Goal: Task Accomplishment & Management: Use online tool/utility

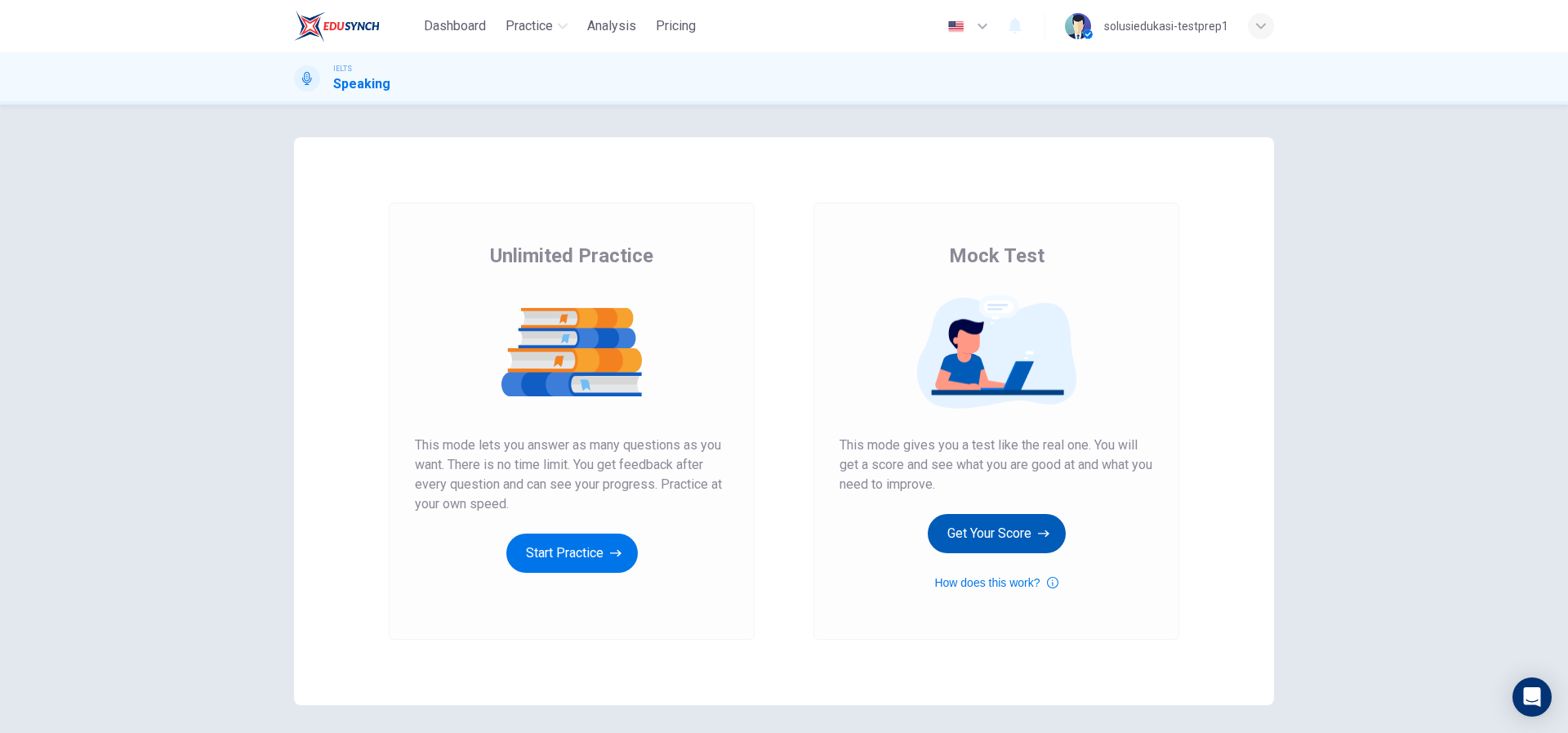
click at [1018, 538] on button "Get Your Score" at bounding box center [997, 534] width 138 height 40
click at [1017, 514] on button "Get Your Score" at bounding box center [997, 534] width 138 height 40
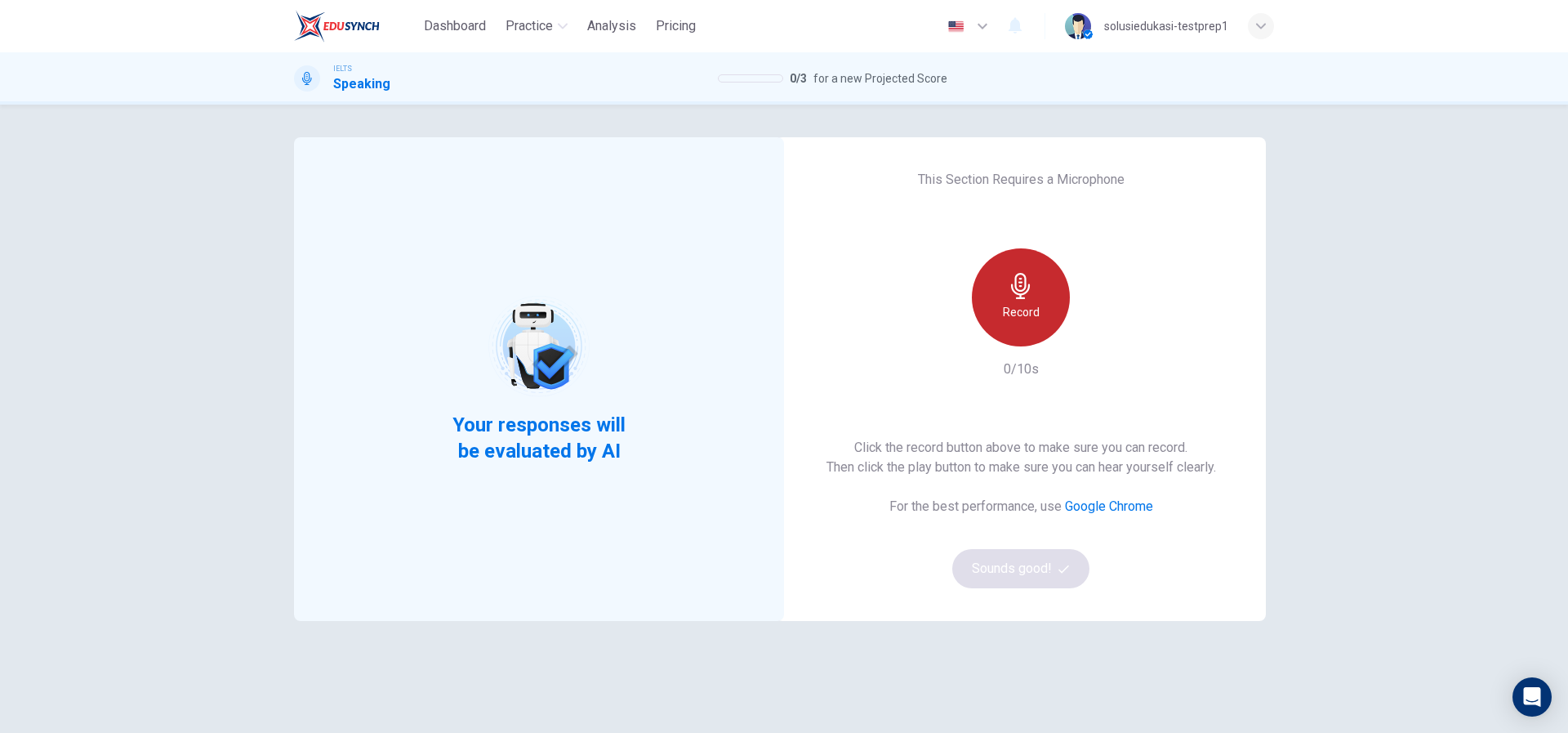
click at [1011, 309] on h6 "Record" at bounding box center [1021, 312] width 37 height 19
drag, startPoint x: 1007, startPoint y: 291, endPoint x: 1025, endPoint y: 339, distance: 51.3
click at [1012, 300] on div "Stop" at bounding box center [1021, 298] width 98 height 98
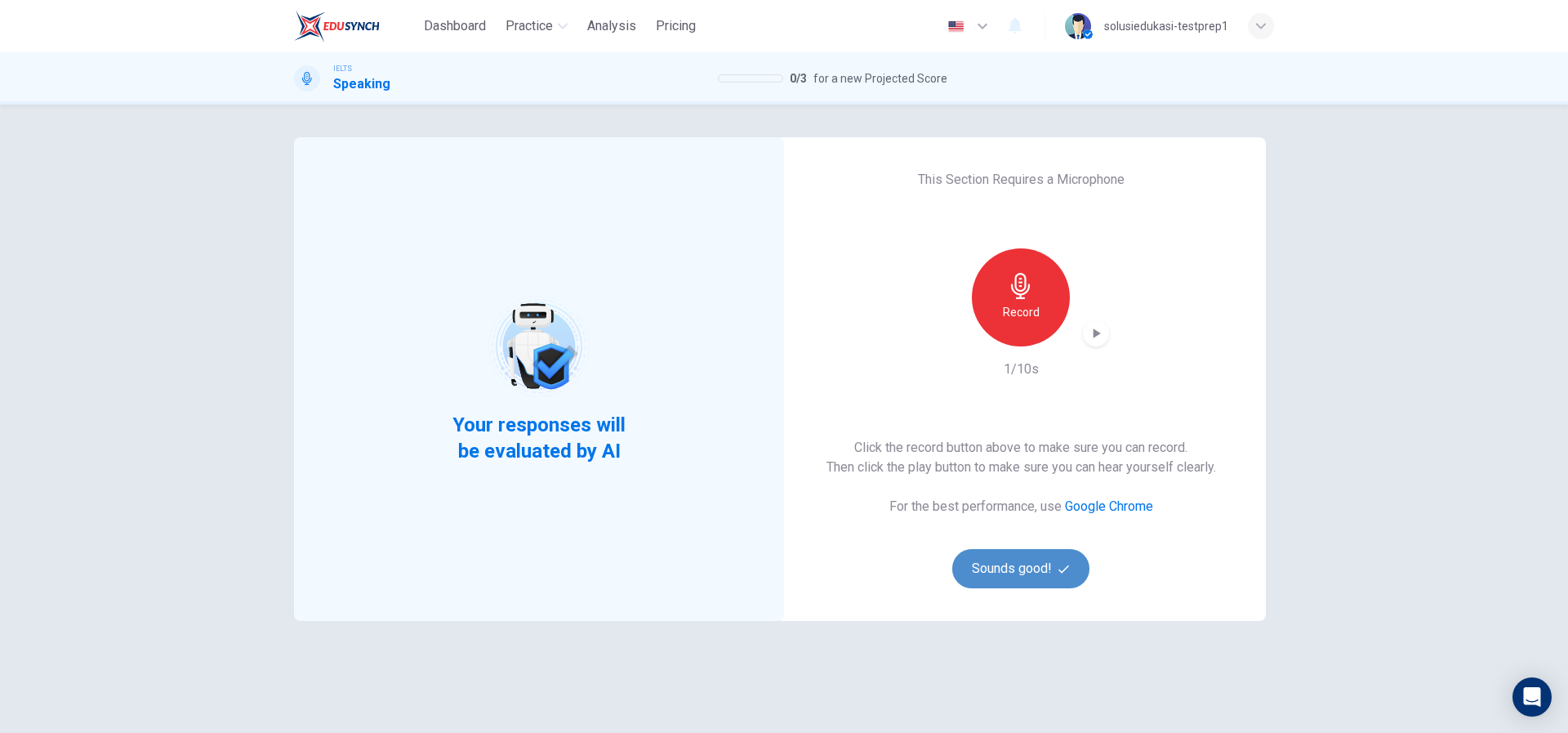
click at [1004, 568] on button "Sounds good!" at bounding box center [1020, 569] width 137 height 40
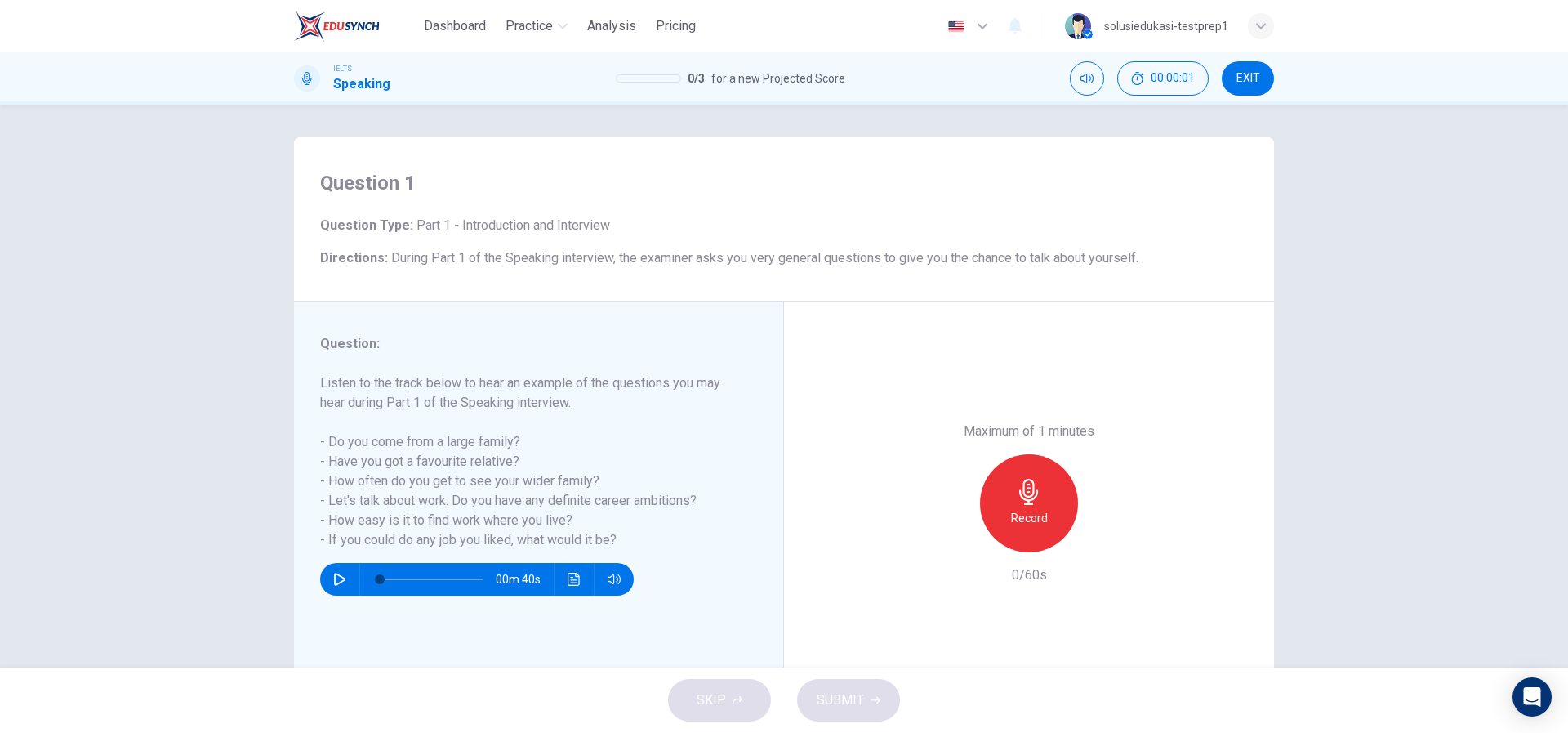
click at [1021, 521] on h6 "Record" at bounding box center [1030, 518] width 37 height 19
click at [1022, 522] on h6 "Stop" at bounding box center [1029, 518] width 25 height 19
click at [878, 682] on button "SUBMIT" at bounding box center [848, 701] width 103 height 42
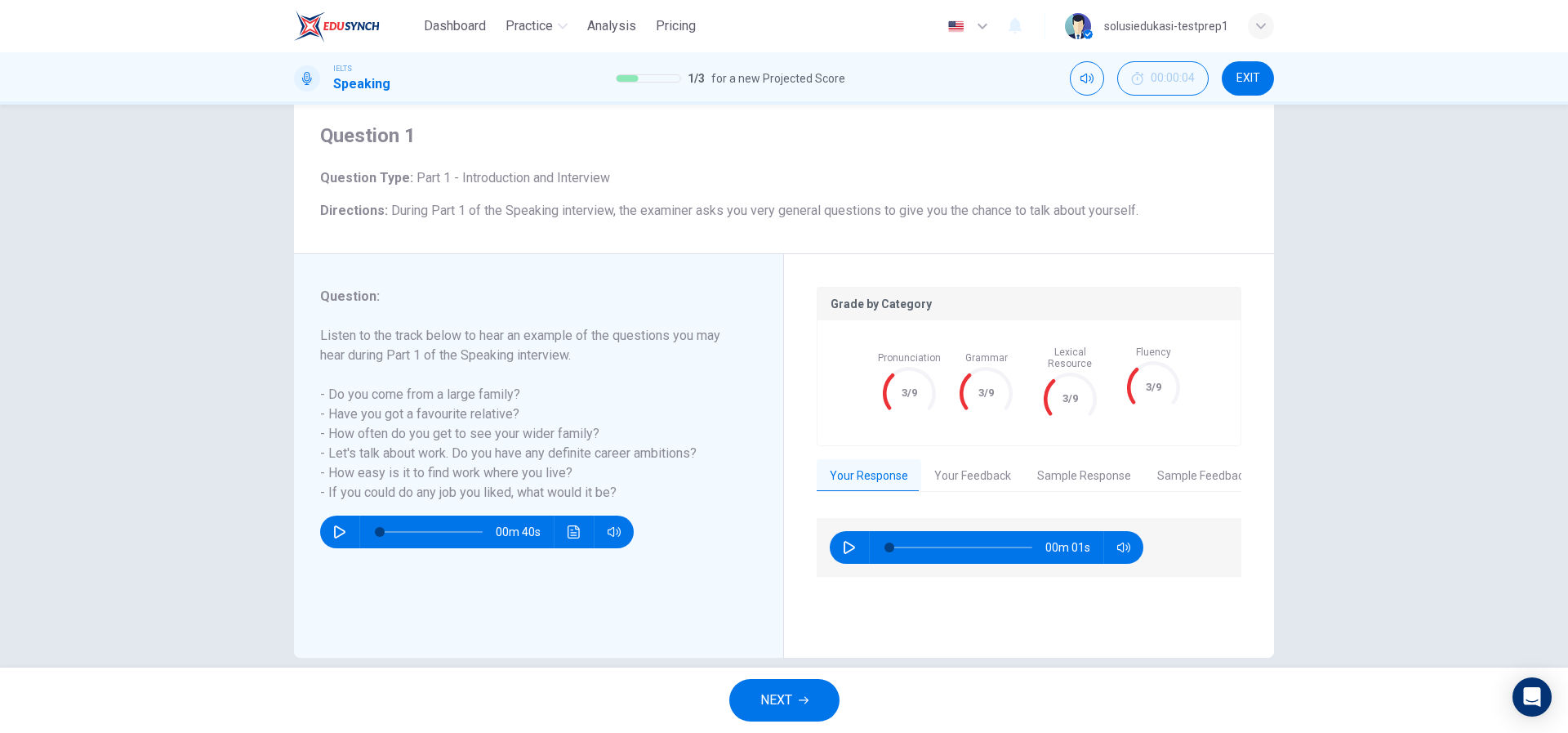
scroll to position [70, 0]
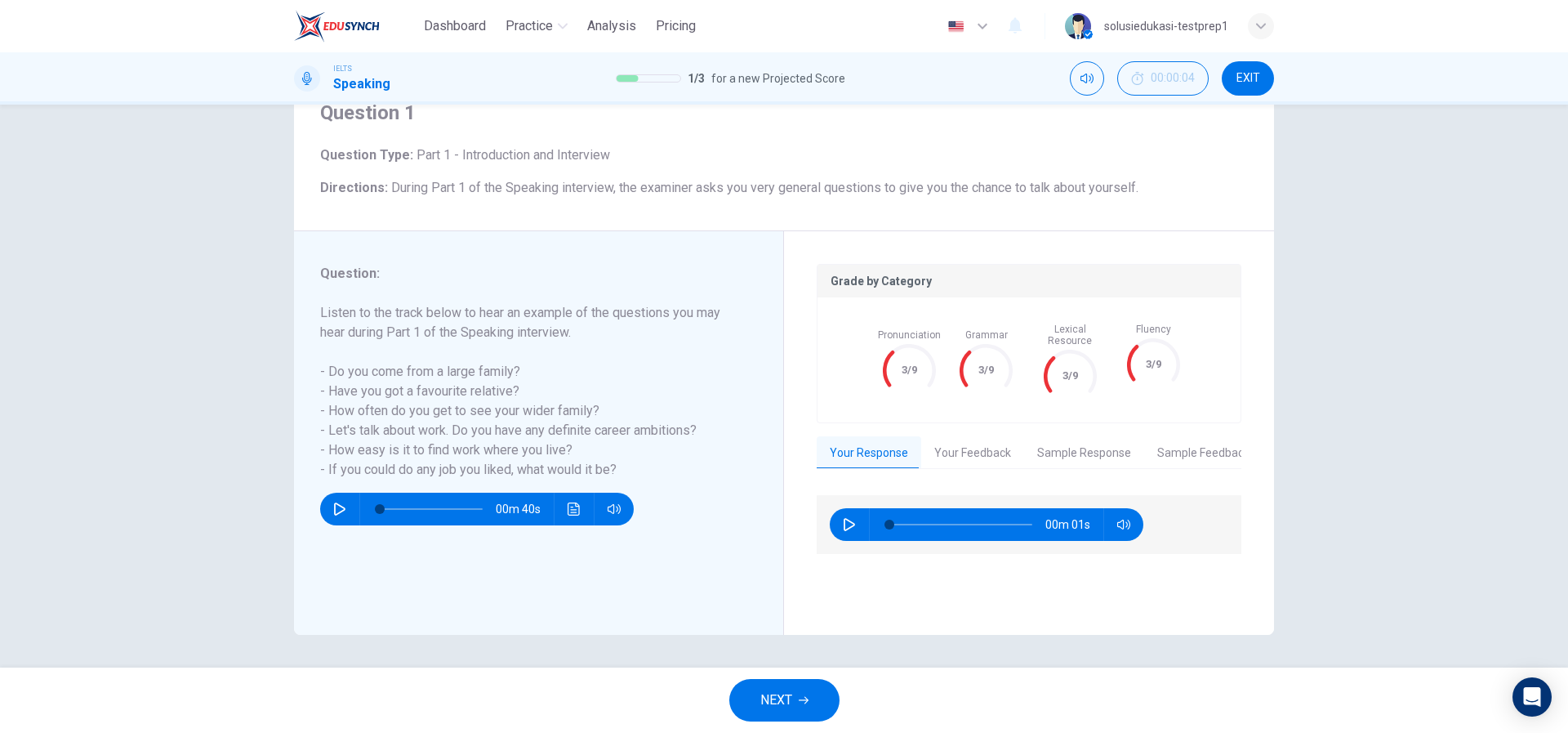
click at [1240, 78] on span "EXIT" at bounding box center [1248, 78] width 24 height 13
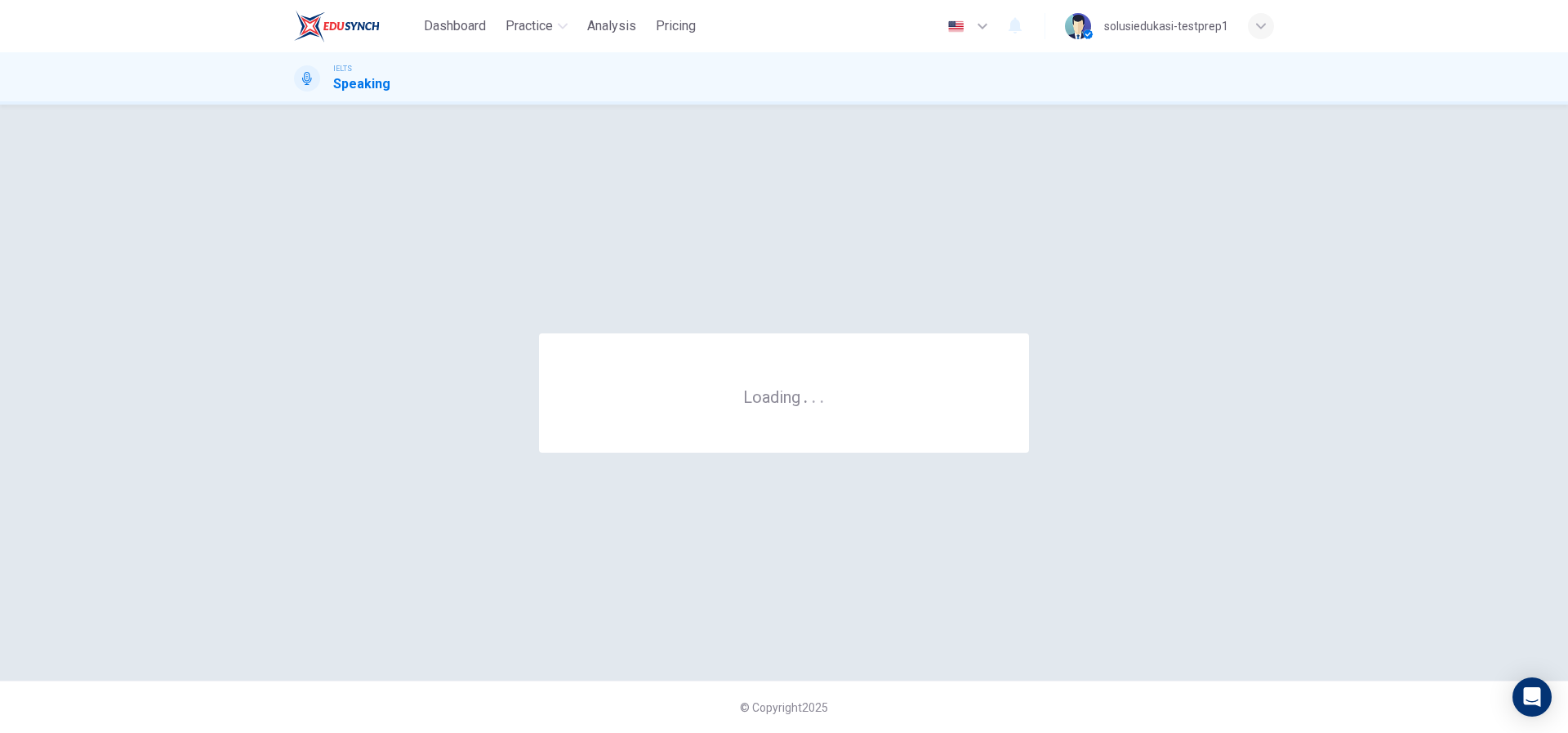
scroll to position [0, 0]
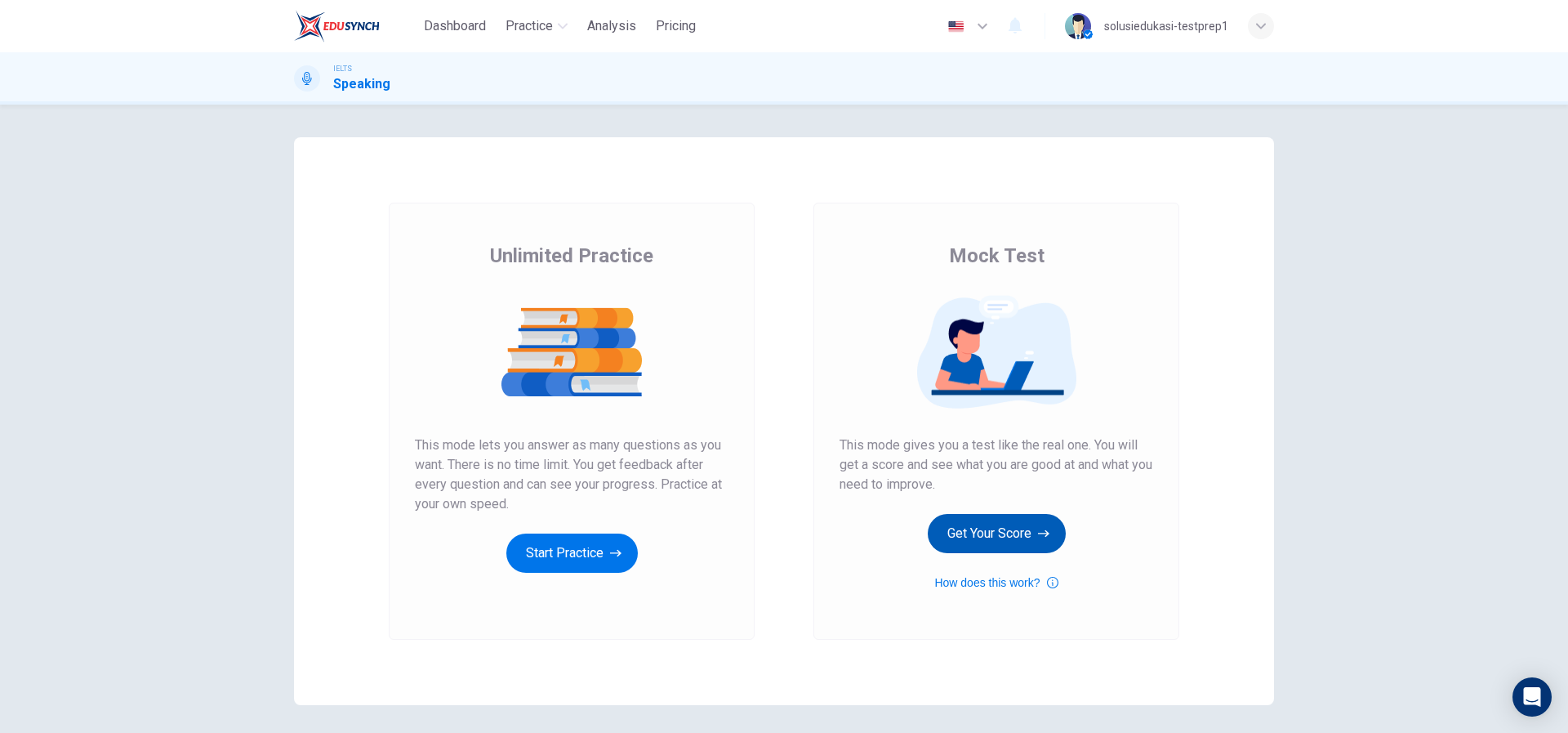
click at [1021, 535] on button "Get Your Score" at bounding box center [997, 534] width 138 height 40
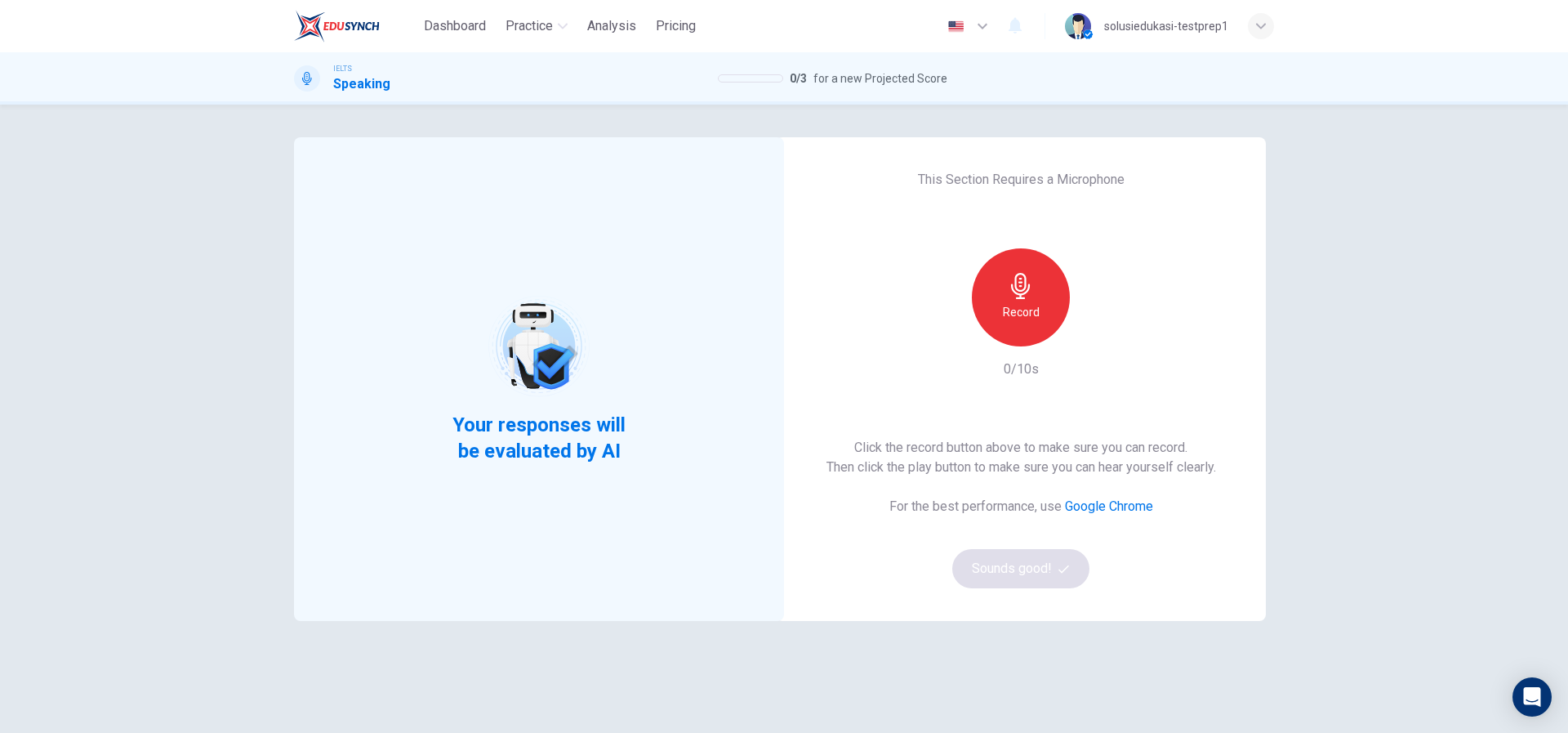
click at [1038, 313] on div "Record" at bounding box center [1021, 298] width 98 height 98
click at [1027, 309] on div "Stop" at bounding box center [1021, 298] width 98 height 98
click at [1049, 578] on button "Sounds good!" at bounding box center [1020, 569] width 137 height 40
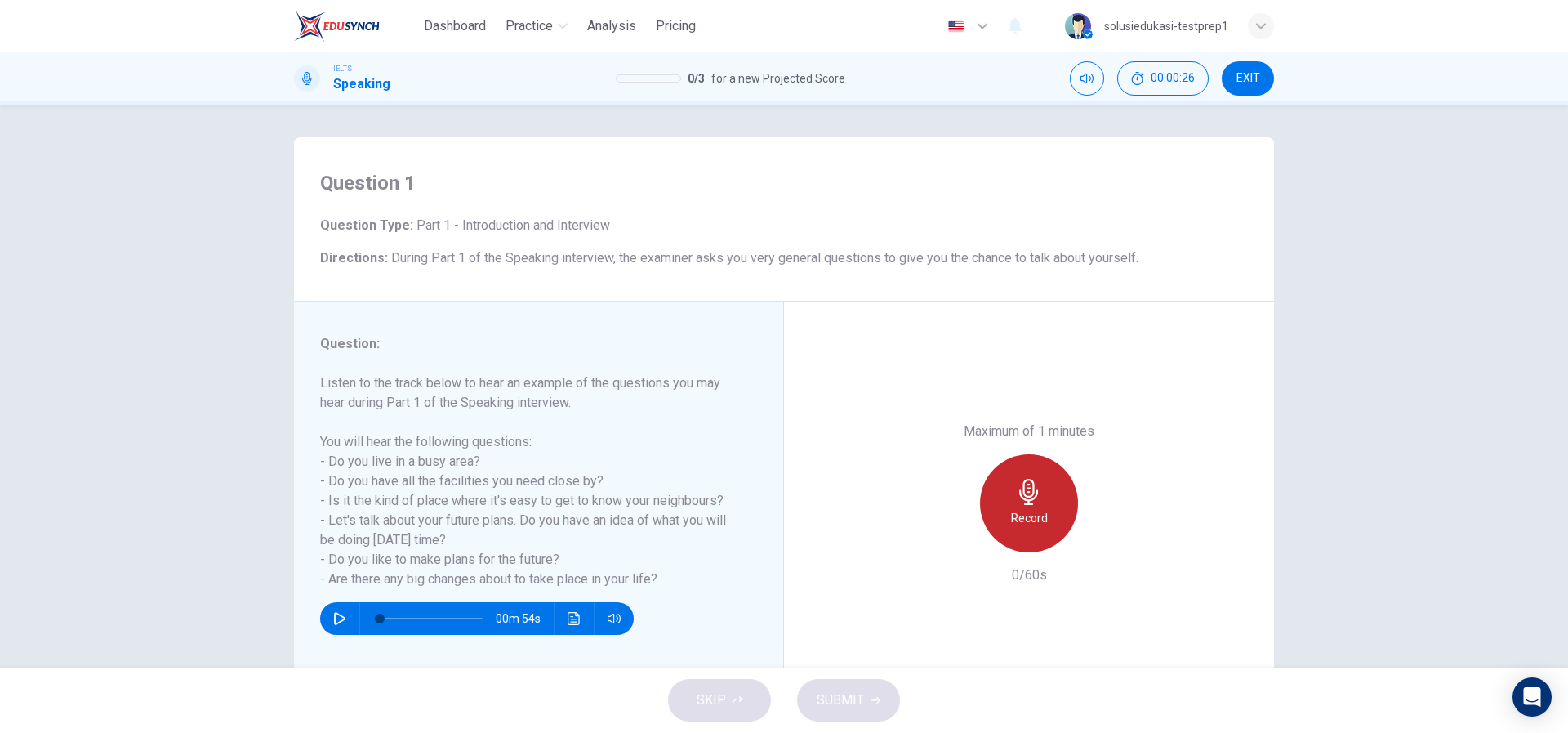
click at [1044, 514] on div "Record" at bounding box center [1029, 504] width 98 height 98
click at [1044, 514] on div "Stop" at bounding box center [1029, 504] width 98 height 98
click at [884, 704] on button "SUBMIT" at bounding box center [848, 701] width 103 height 42
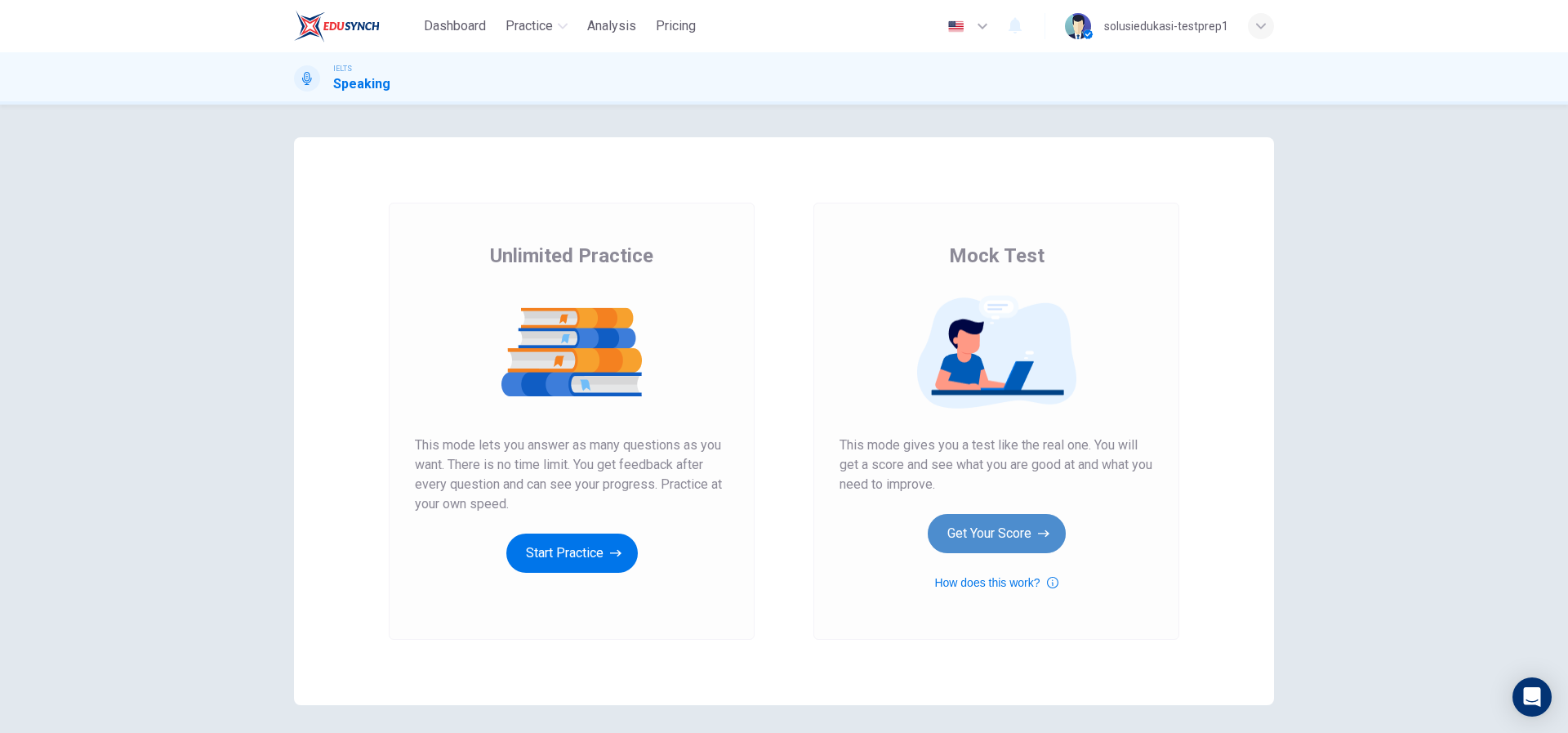
click at [999, 521] on button "Get Your Score" at bounding box center [997, 534] width 138 height 40
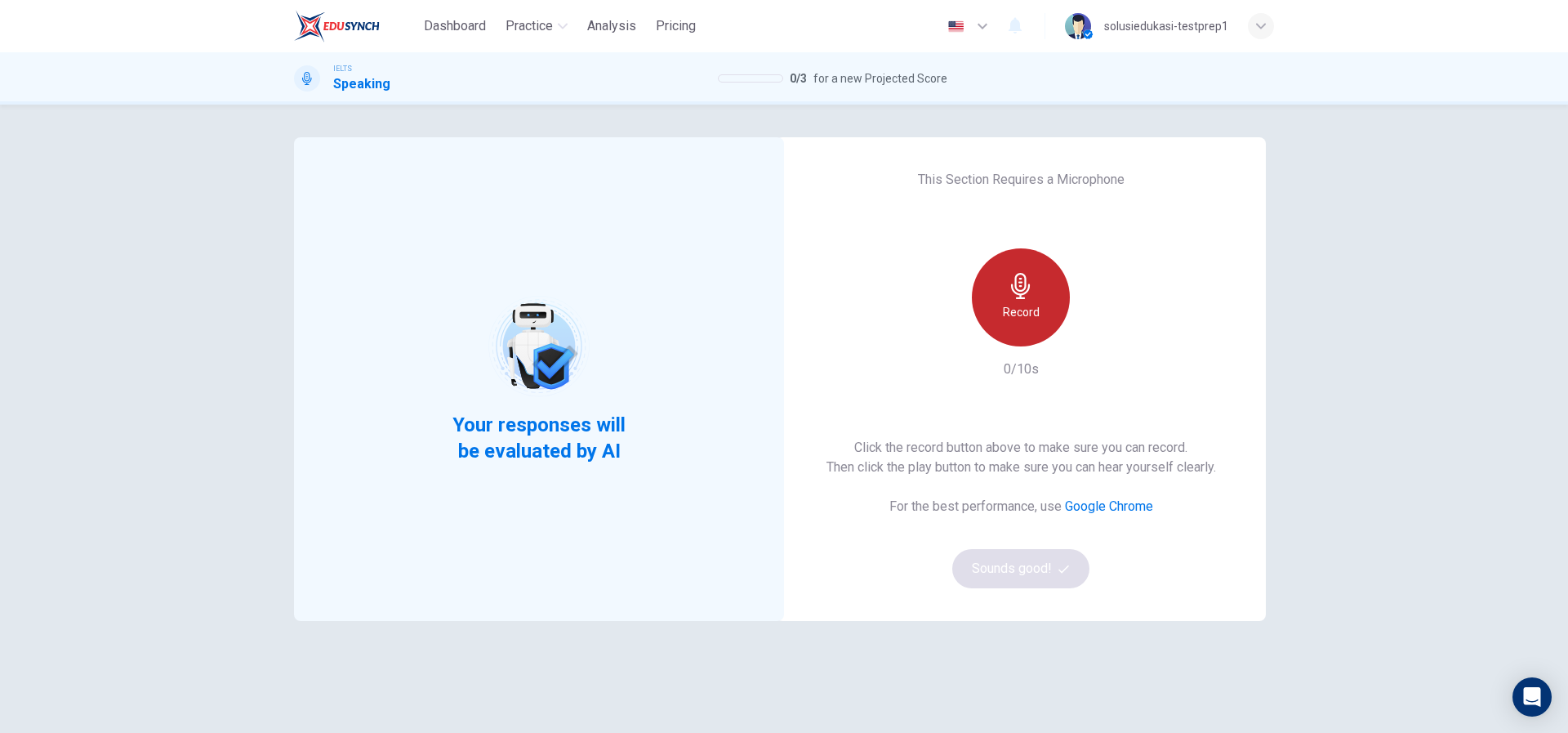
click at [1023, 324] on div "Record" at bounding box center [1021, 298] width 98 height 98
click at [1023, 324] on div "Stop" at bounding box center [1021, 298] width 98 height 98
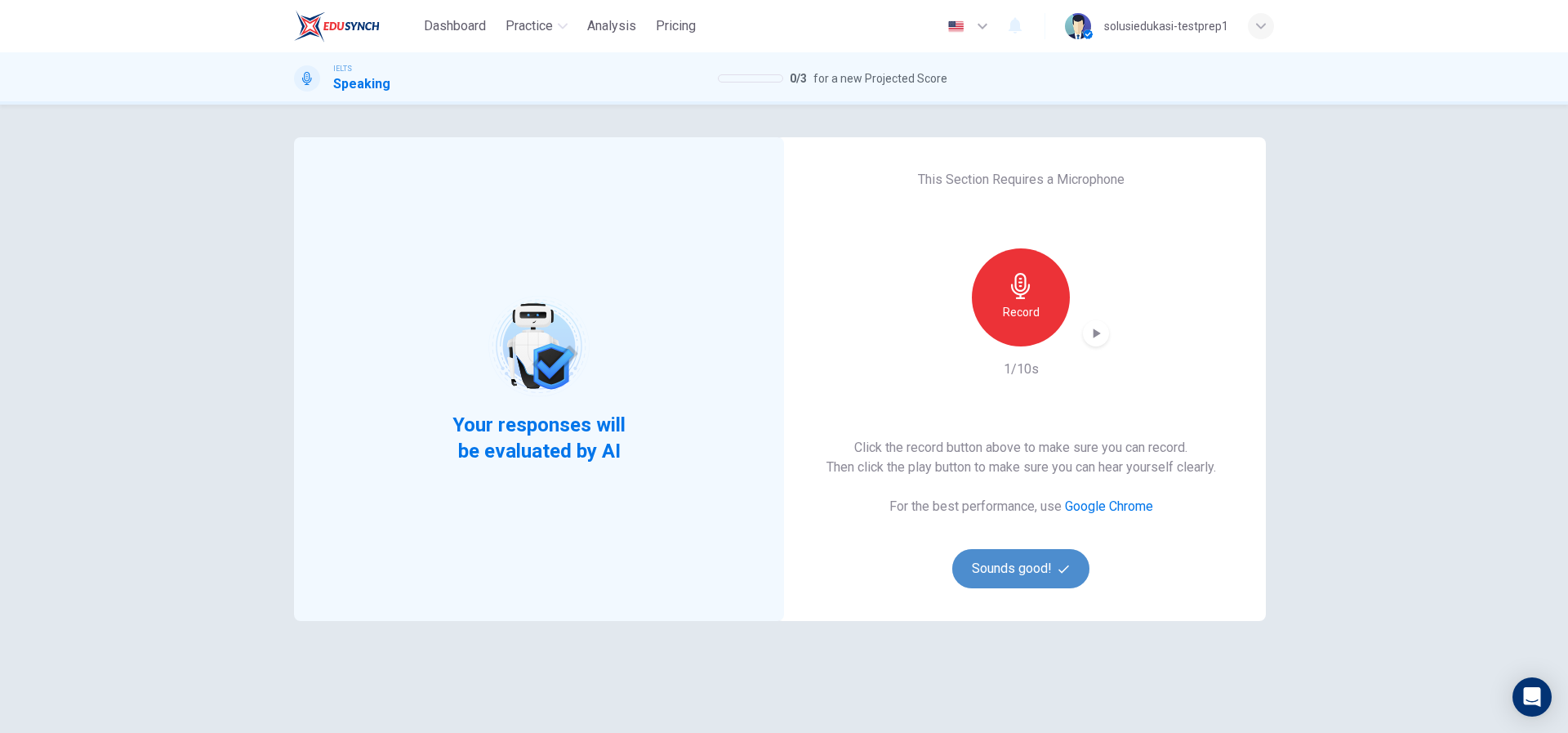
click at [1038, 557] on button "Sounds good!" at bounding box center [1020, 569] width 137 height 40
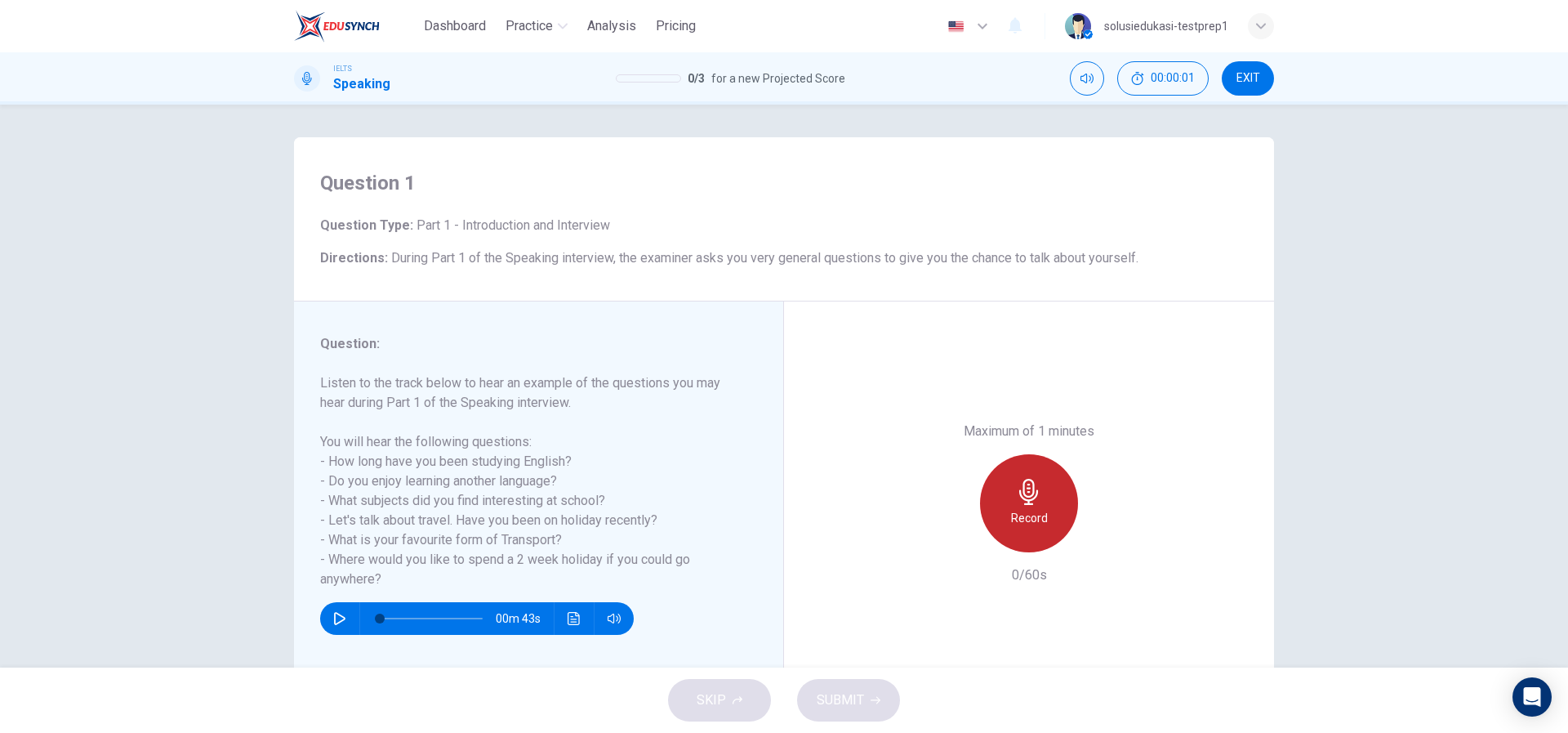
click at [1040, 526] on h6 "Record" at bounding box center [1030, 518] width 37 height 19
click at [1048, 518] on div "Stop" at bounding box center [1029, 504] width 98 height 98
click at [834, 700] on span "SUBMIT" at bounding box center [841, 701] width 47 height 23
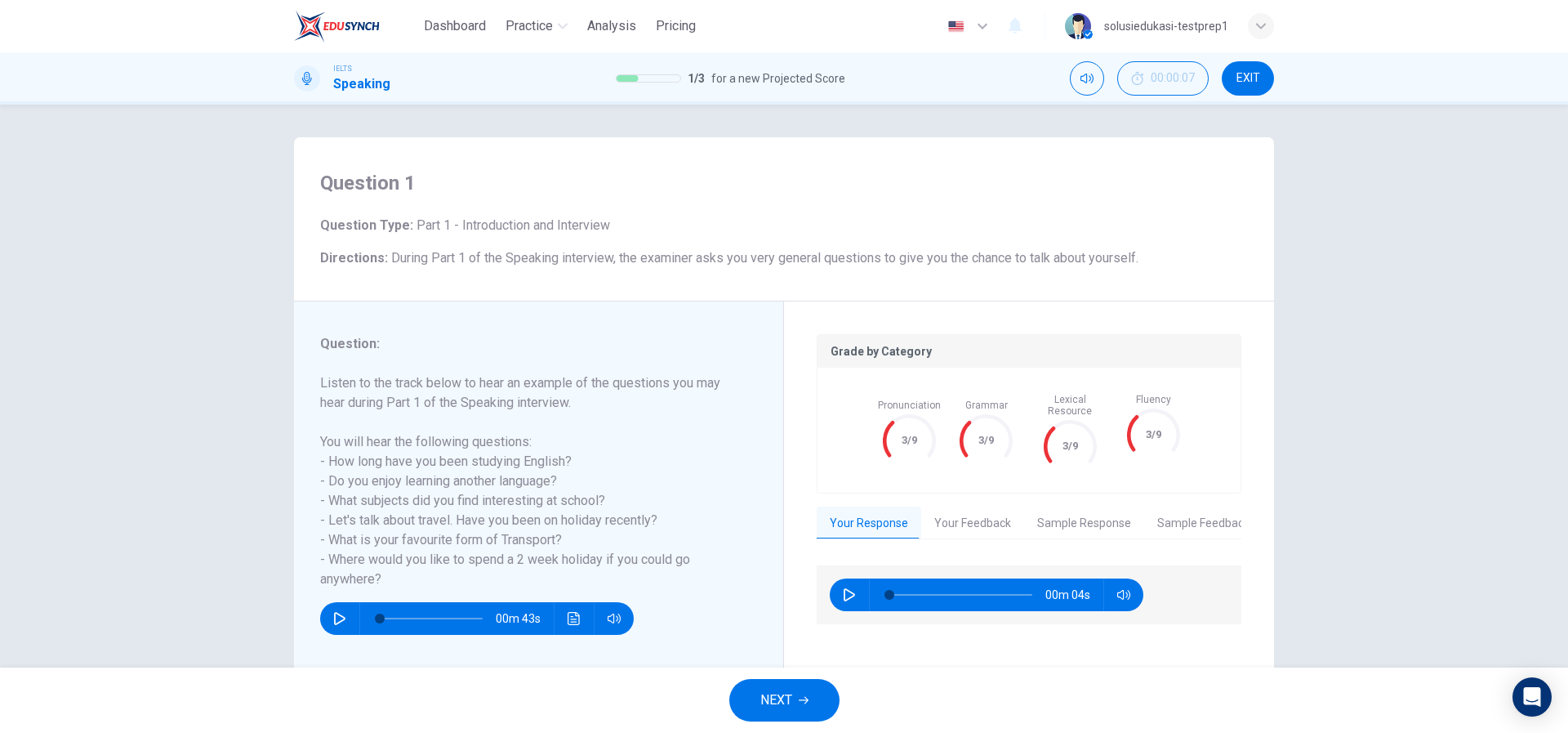
click at [1246, 82] on span "EXIT" at bounding box center [1248, 78] width 24 height 13
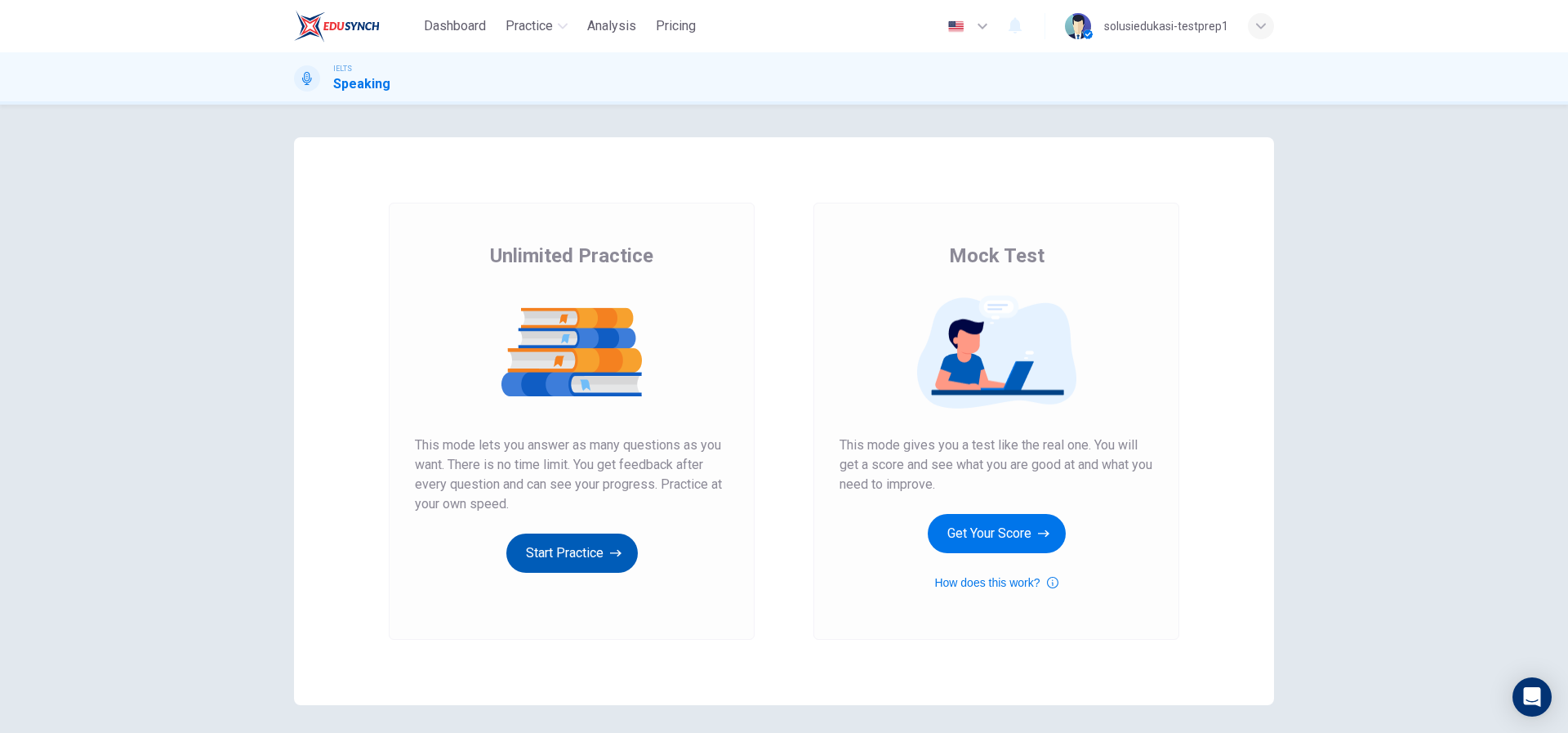
click at [590, 549] on button "Start Practice" at bounding box center [572, 553] width 132 height 40
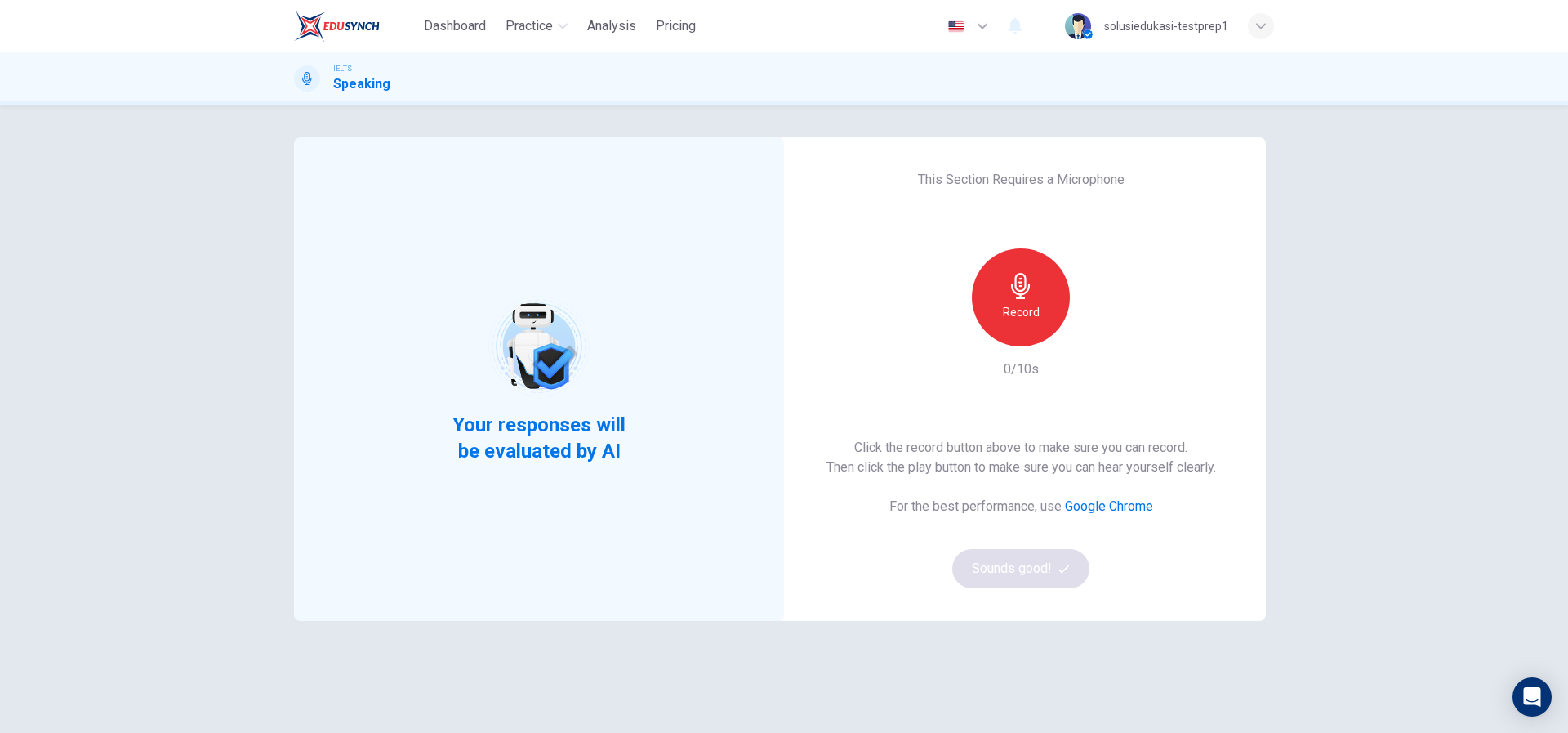
click at [1042, 305] on div "Record" at bounding box center [1021, 298] width 98 height 98
click at [1039, 306] on div "Stop" at bounding box center [1021, 298] width 98 height 98
click at [1047, 580] on button "Sounds good!" at bounding box center [1020, 569] width 137 height 40
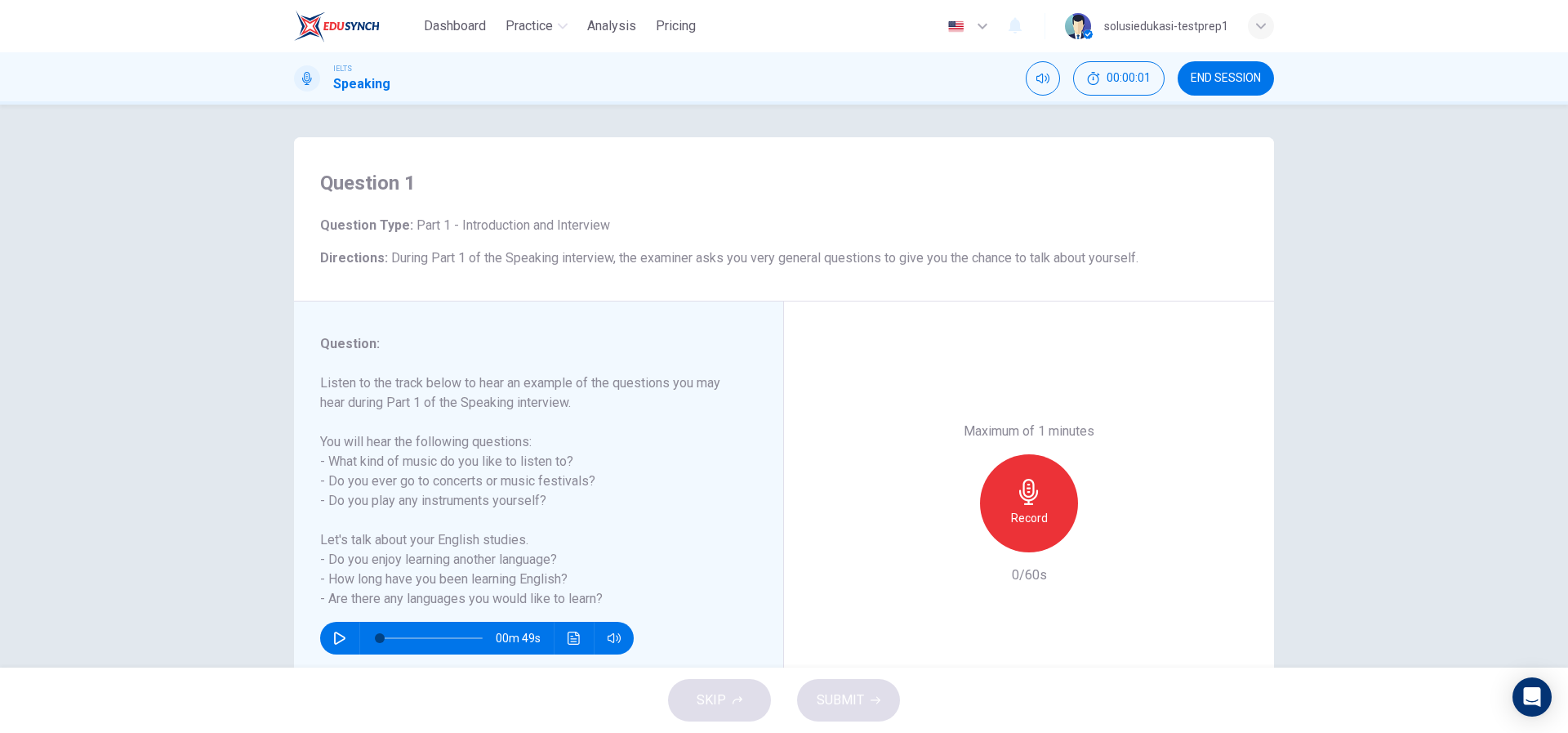
click at [1013, 506] on div "Record" at bounding box center [1029, 504] width 98 height 98
click at [1016, 504] on icon "button" at bounding box center [1029, 492] width 26 height 26
click at [854, 710] on span "SUBMIT" at bounding box center [841, 701] width 47 height 23
drag, startPoint x: 825, startPoint y: 378, endPoint x: 823, endPoint y: 392, distance: 14.1
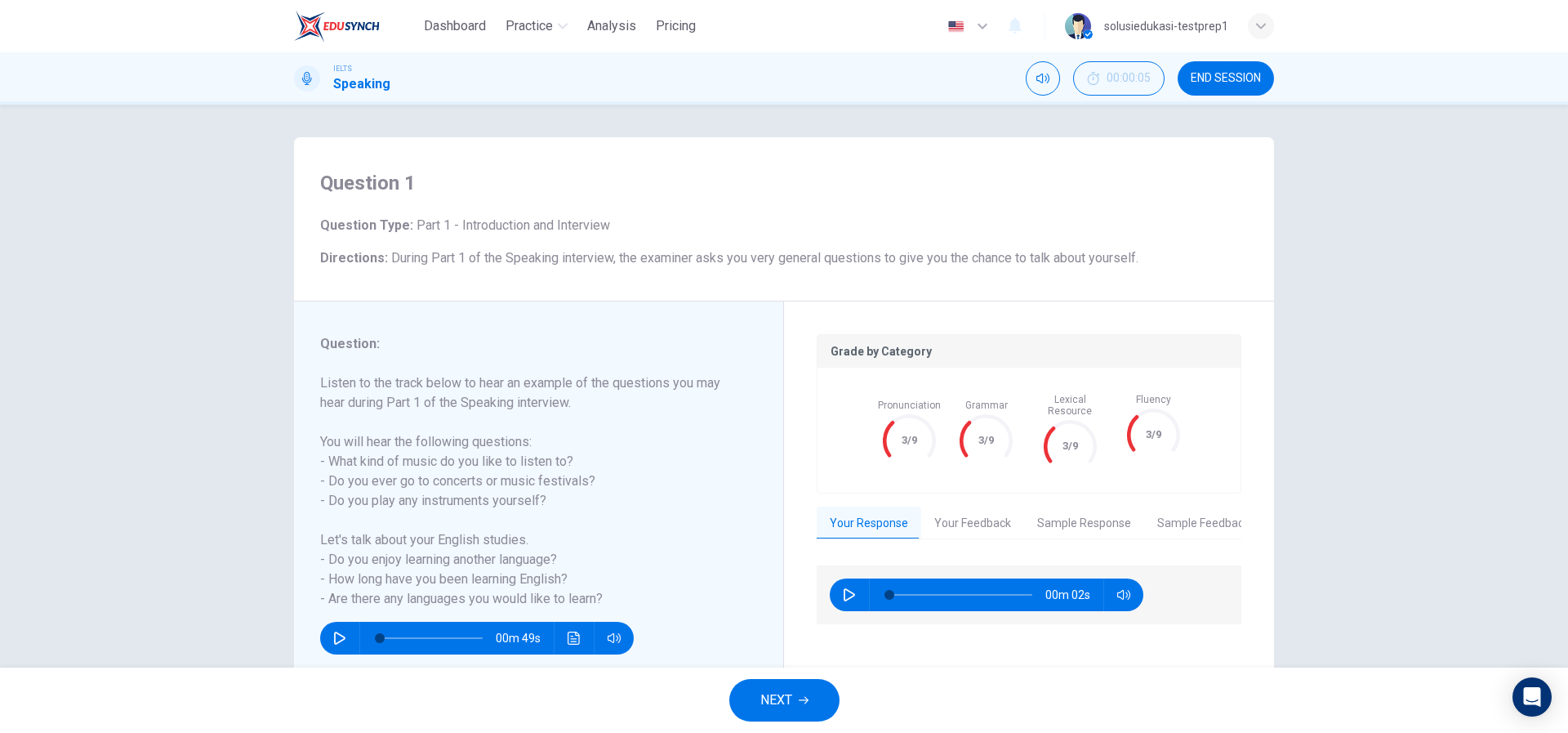
click at [802, 703] on icon "button" at bounding box center [803, 700] width 10 height 10
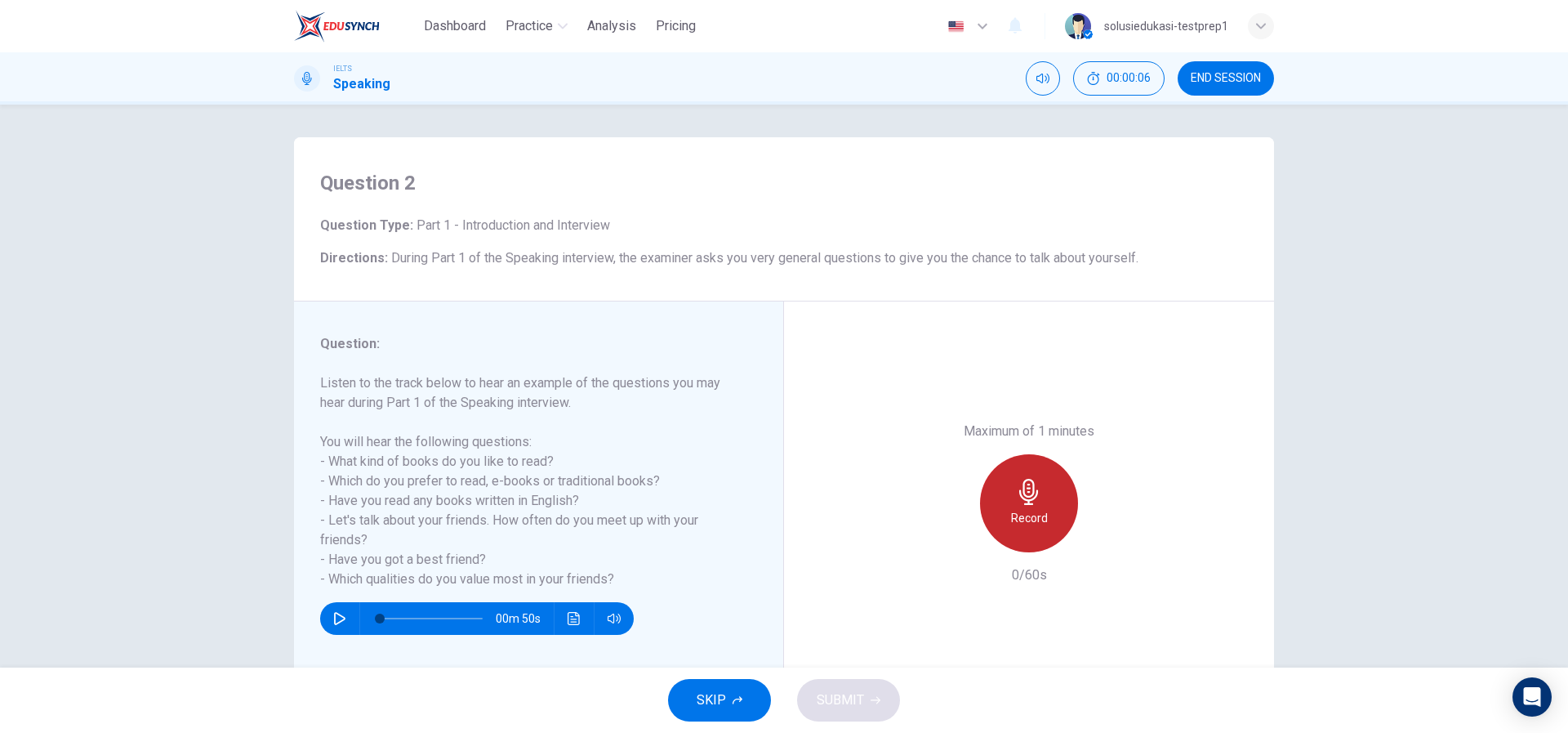
click at [1027, 517] on h6 "Record" at bounding box center [1030, 518] width 37 height 19
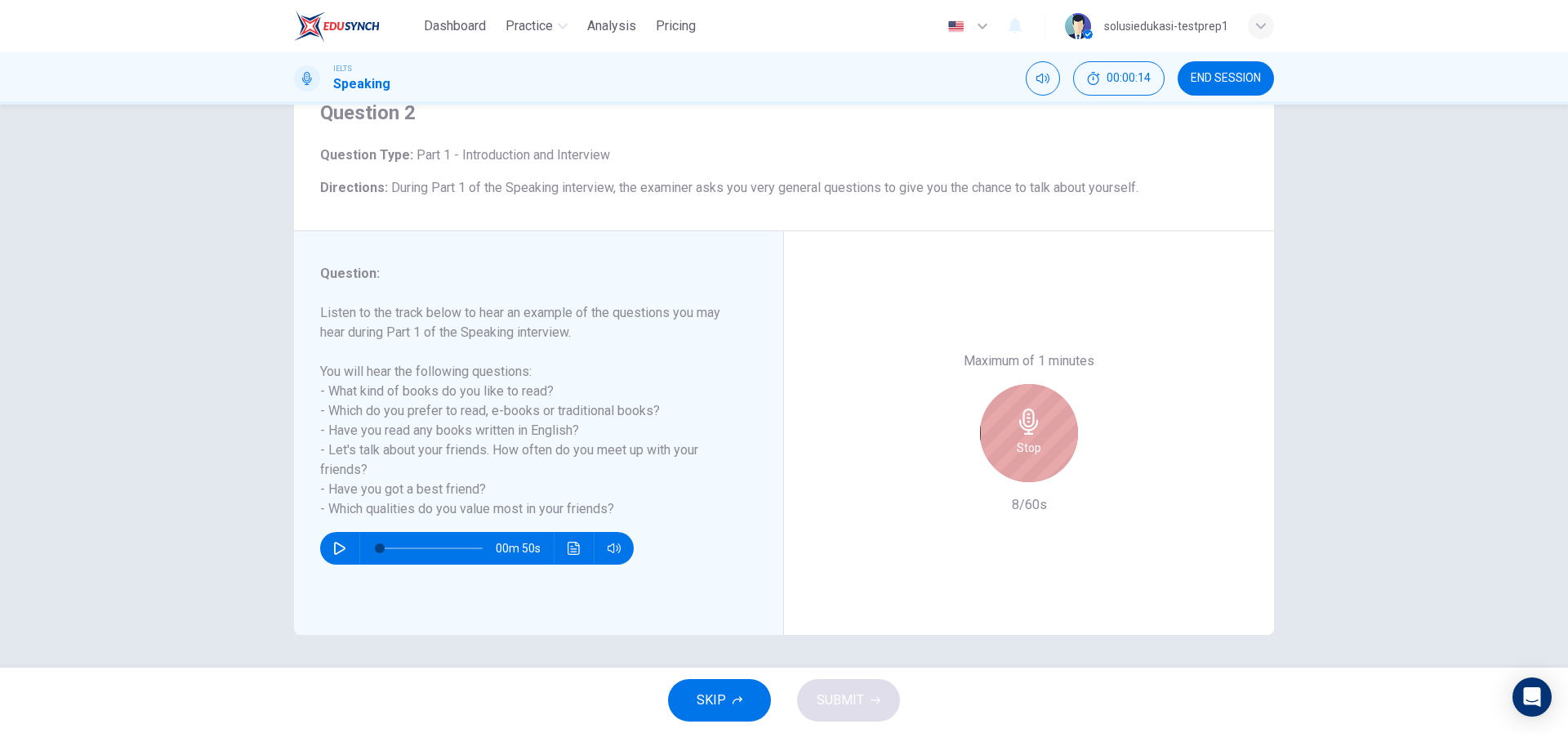
click at [1040, 441] on div "Stop" at bounding box center [1029, 434] width 98 height 98
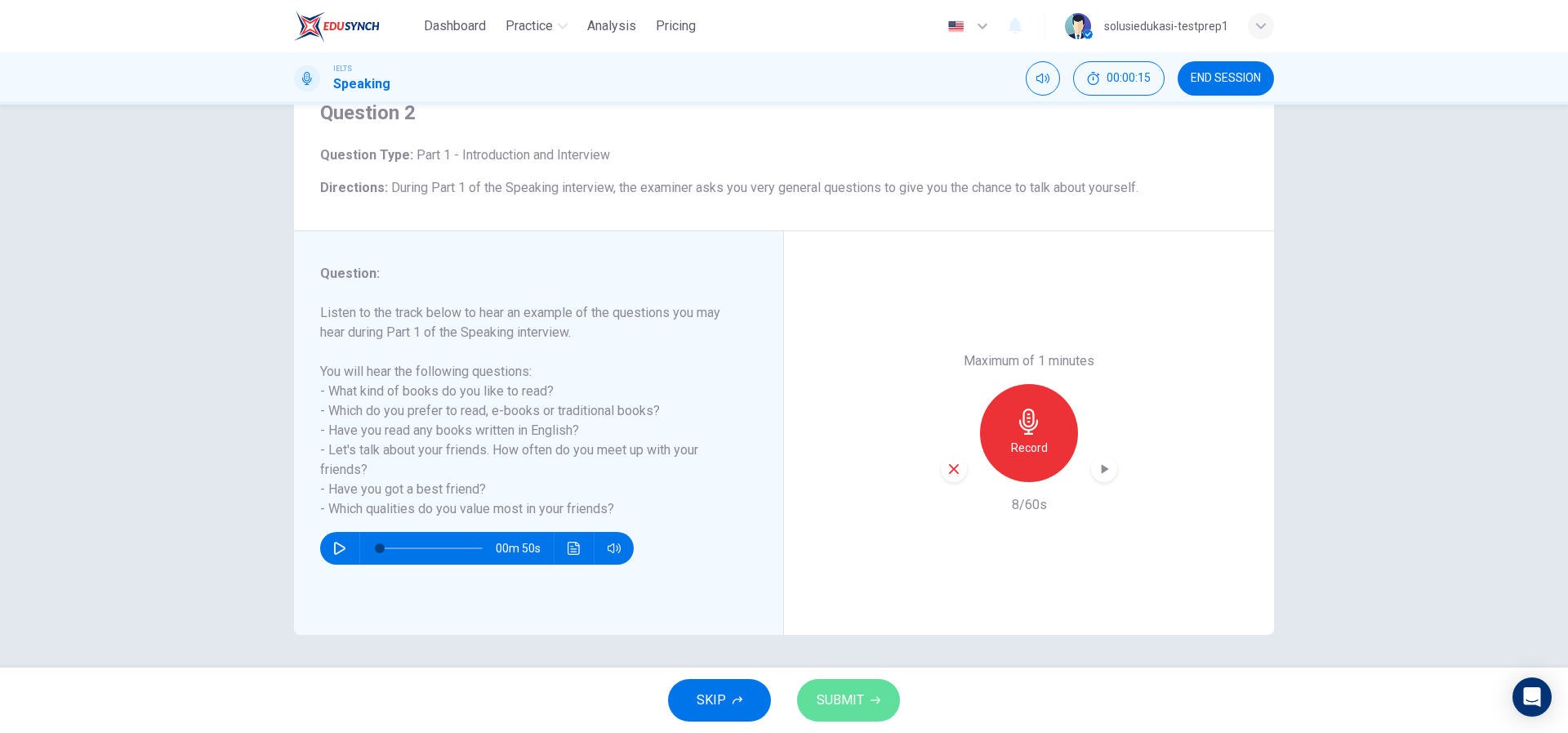
click at [821, 693] on span "SUBMIT" at bounding box center [841, 701] width 47 height 23
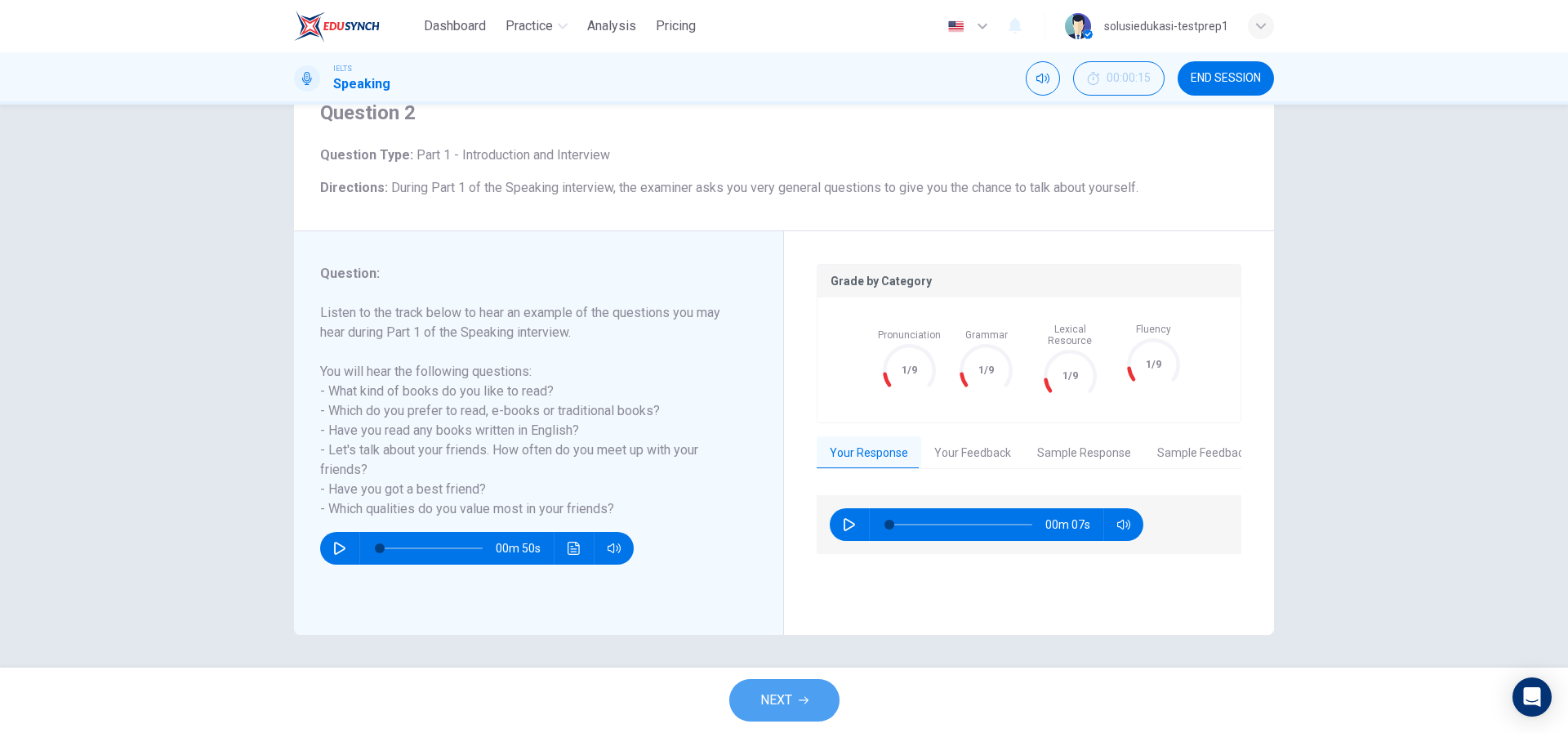
click at [790, 693] on span "NEXT" at bounding box center [777, 701] width 32 height 23
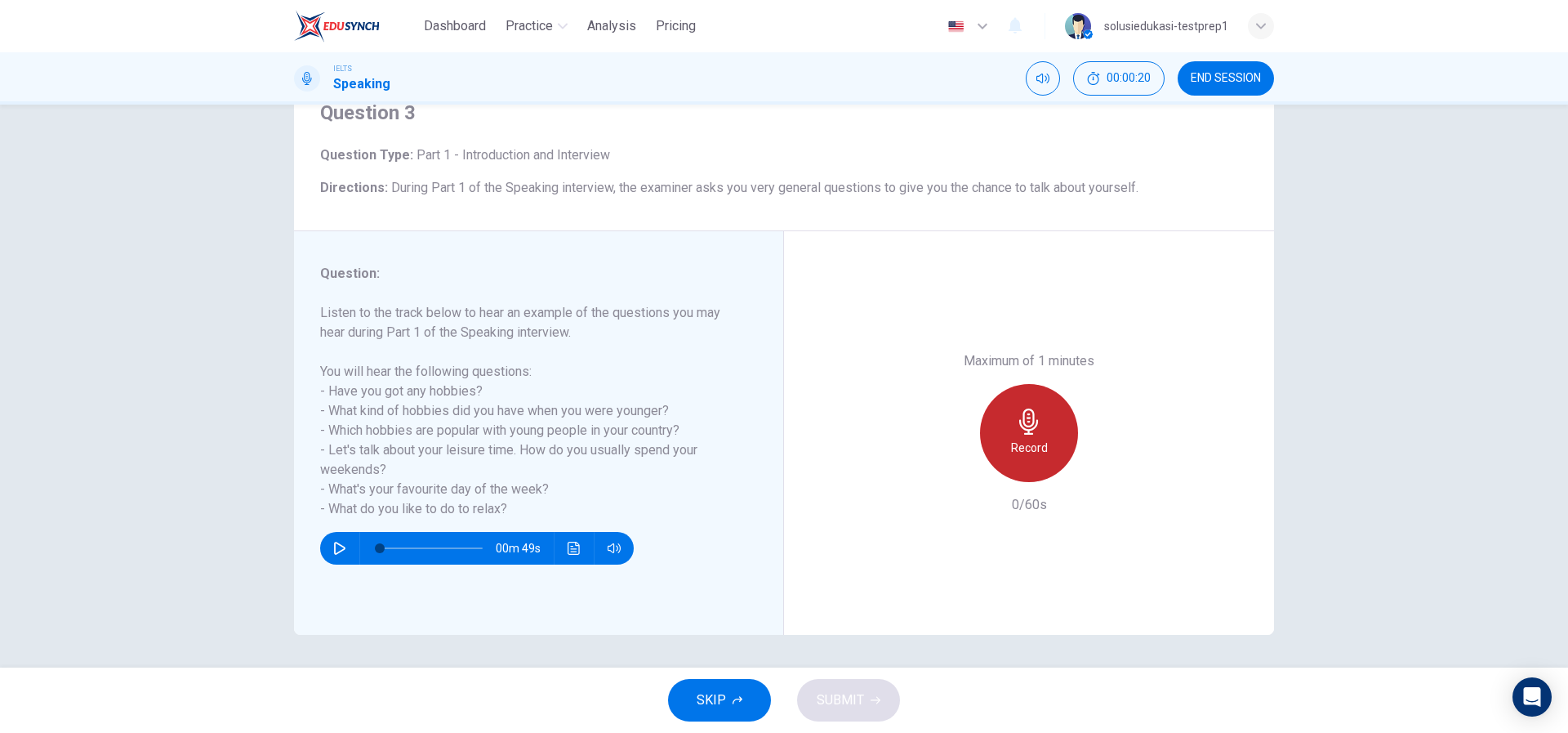
click at [1040, 432] on div "Record" at bounding box center [1029, 434] width 98 height 98
click at [1043, 434] on div "Stop" at bounding box center [1029, 434] width 98 height 98
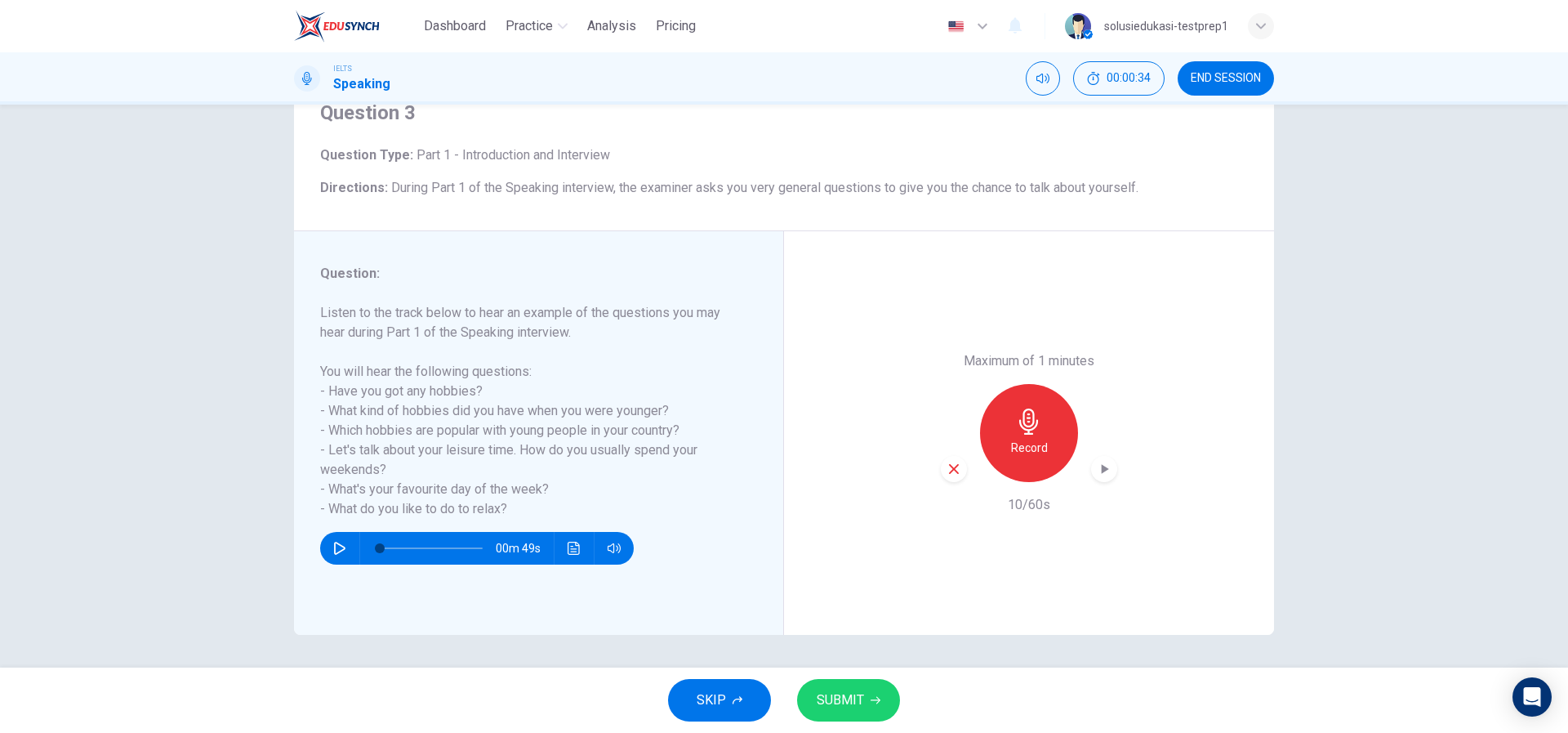
click at [858, 698] on span "SUBMIT" at bounding box center [841, 701] width 47 height 23
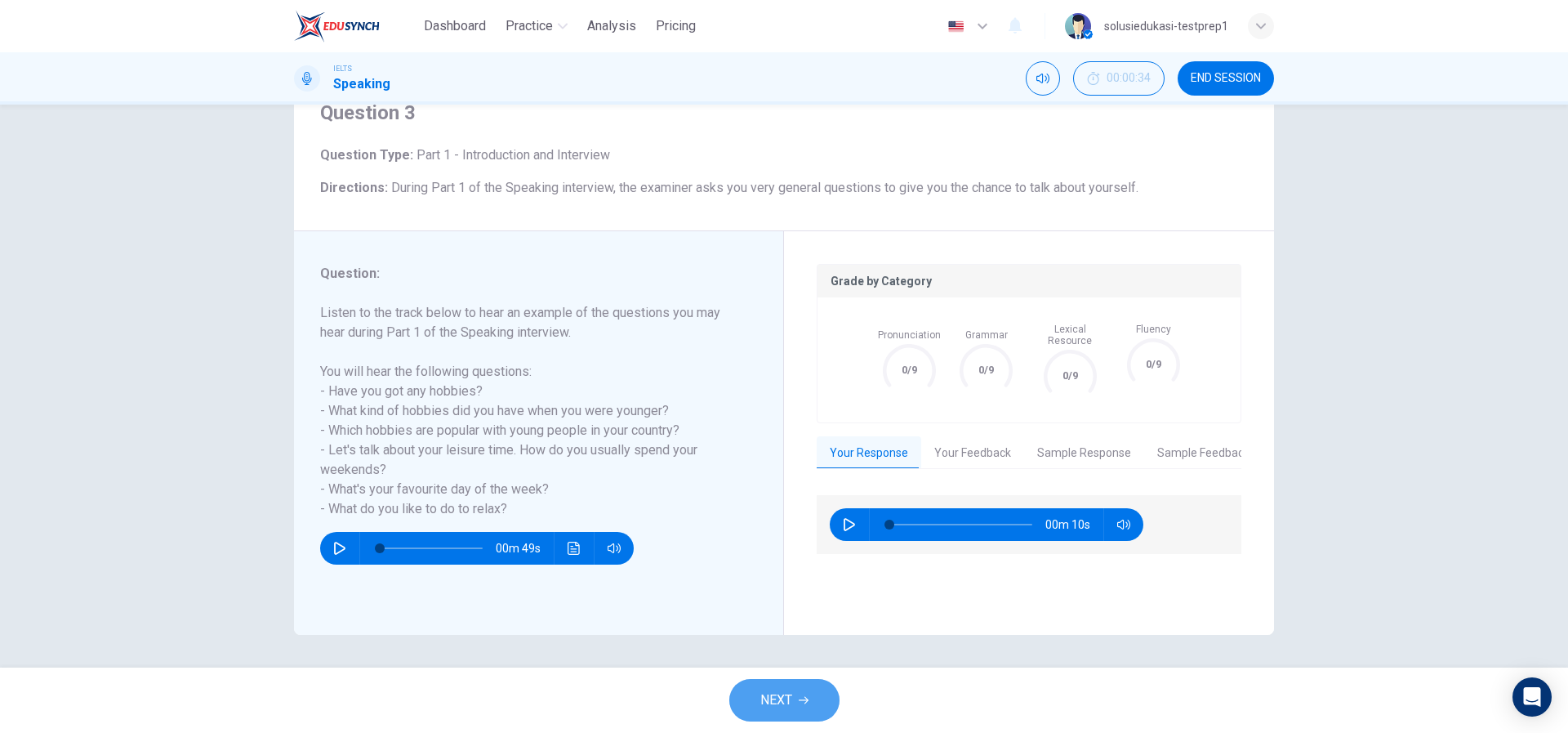
click at [810, 701] on button "NEXT" at bounding box center [784, 701] width 111 height 42
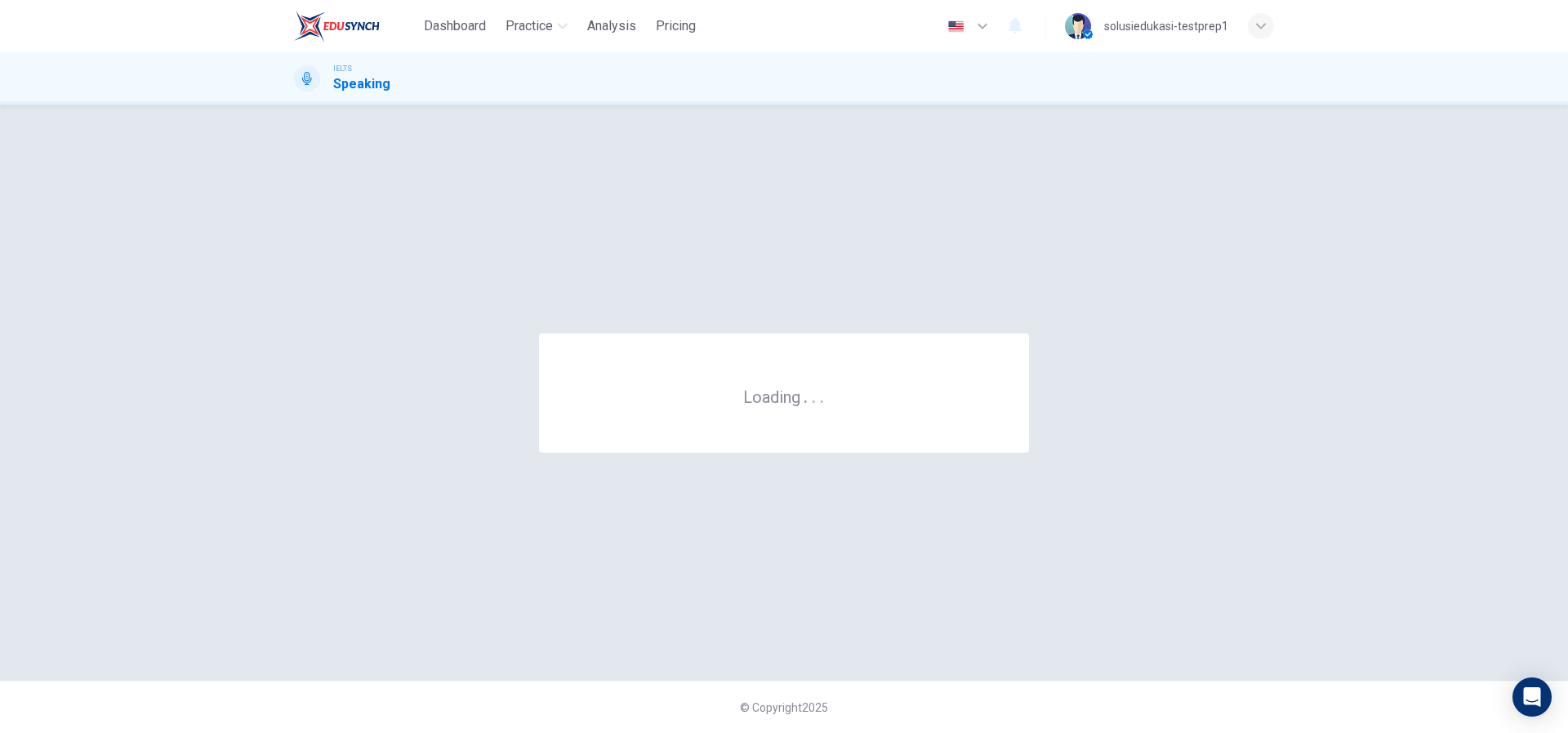
scroll to position [0, 0]
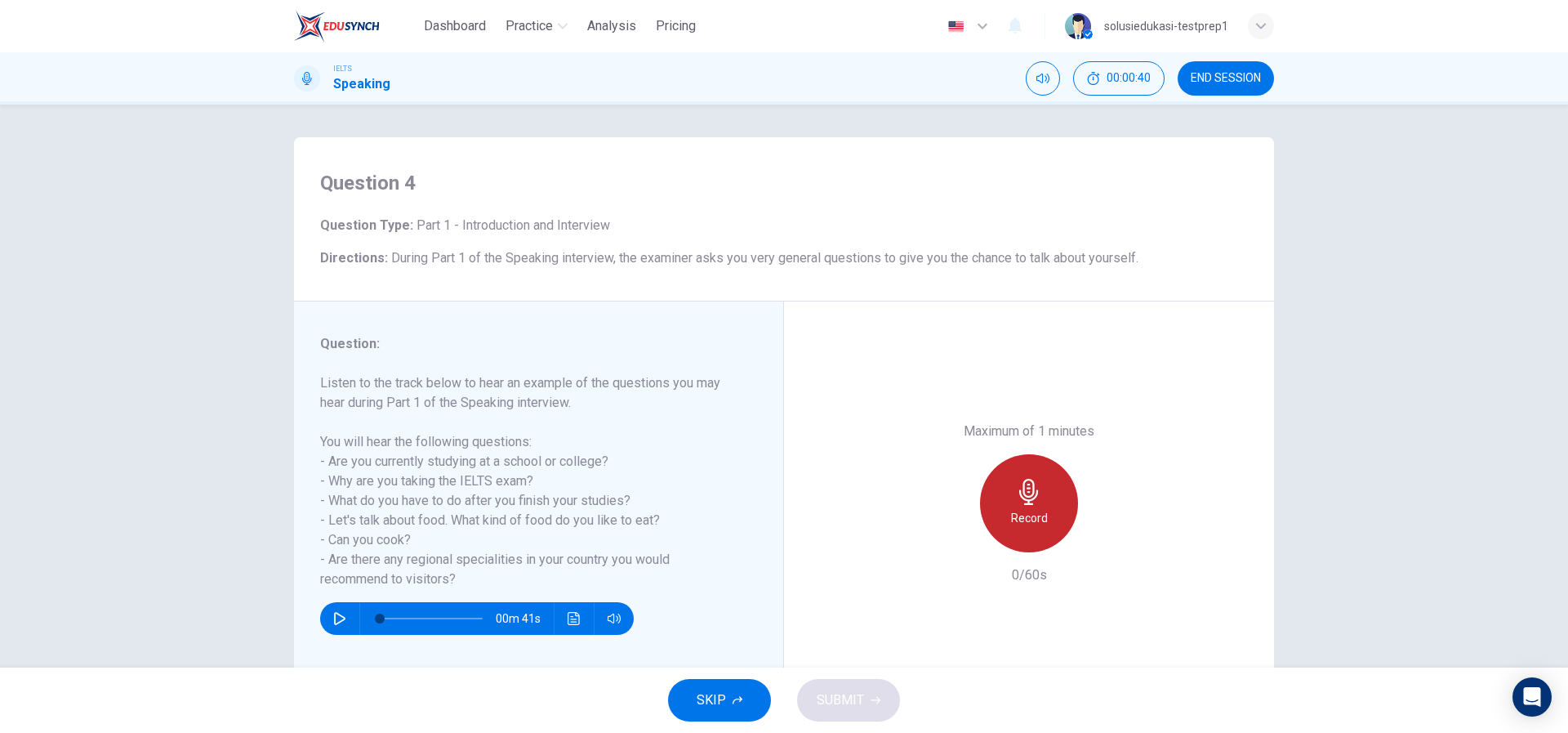
click at [1043, 504] on div "Record" at bounding box center [1029, 504] width 98 height 98
click at [998, 515] on div "Stop" at bounding box center [1029, 504] width 98 height 98
click at [852, 702] on span "SUBMIT" at bounding box center [841, 701] width 47 height 23
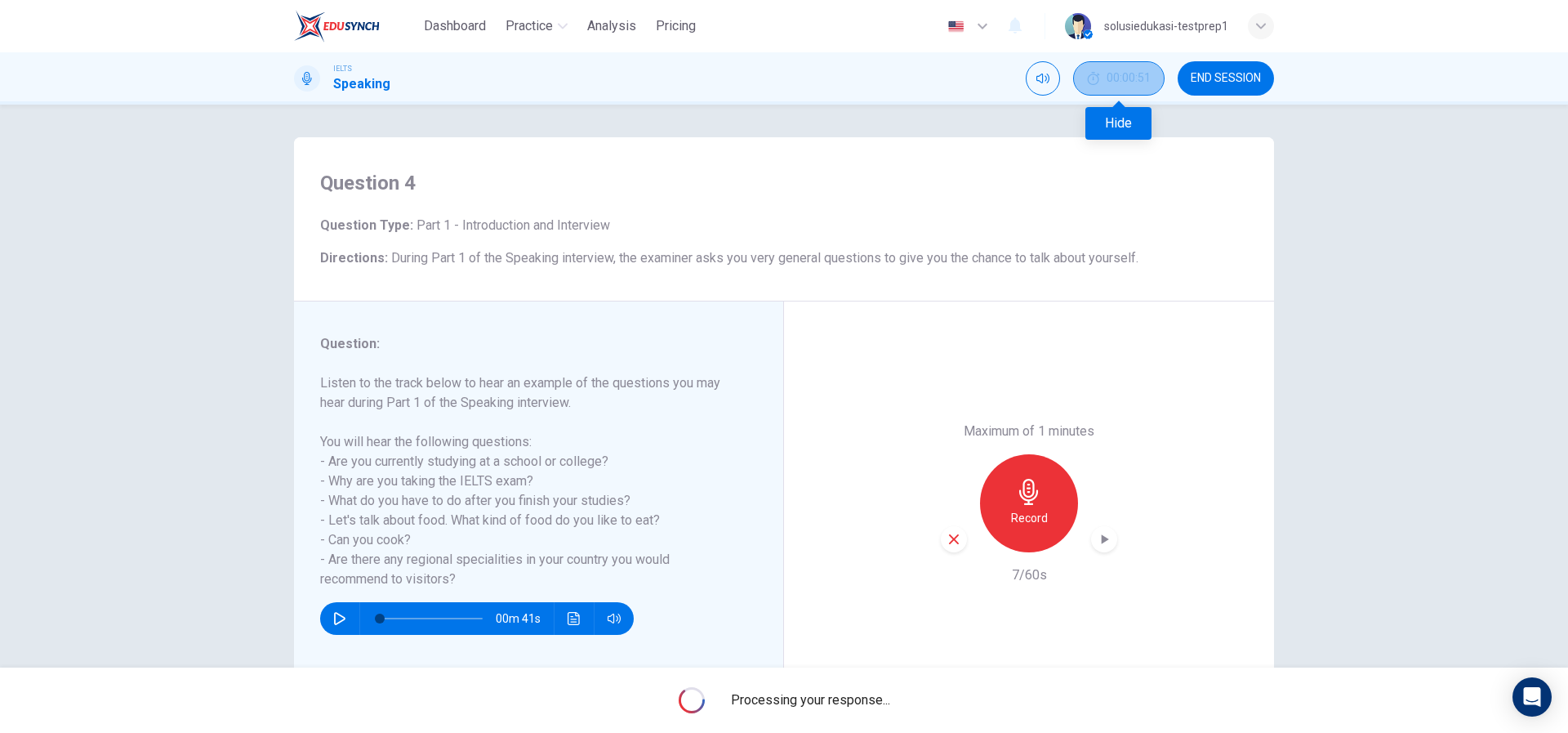
click at [1129, 77] on span "00:00:51" at bounding box center [1128, 78] width 44 height 13
click at [1147, 75] on icon "Show" at bounding box center [1148, 78] width 13 height 13
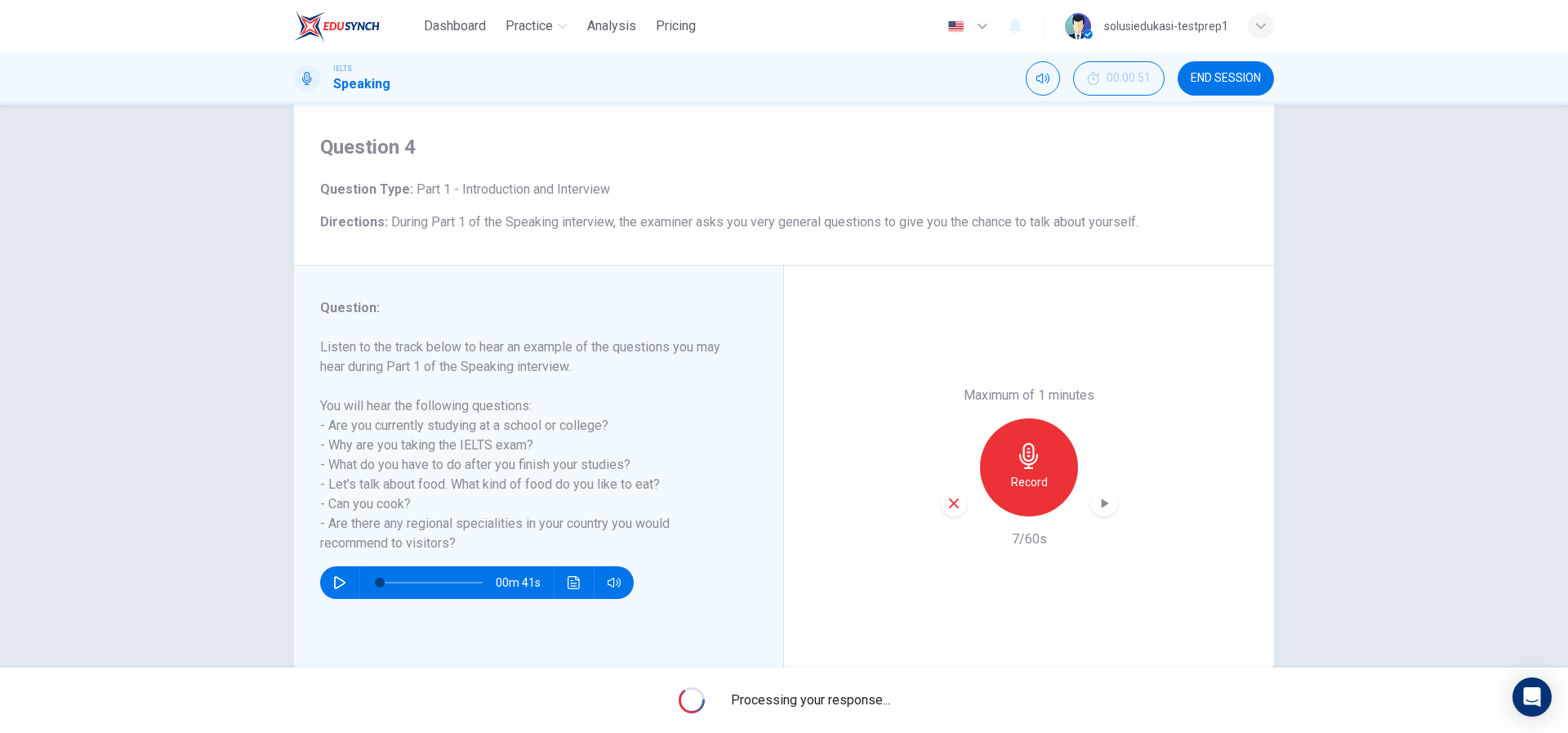
scroll to position [70, 0]
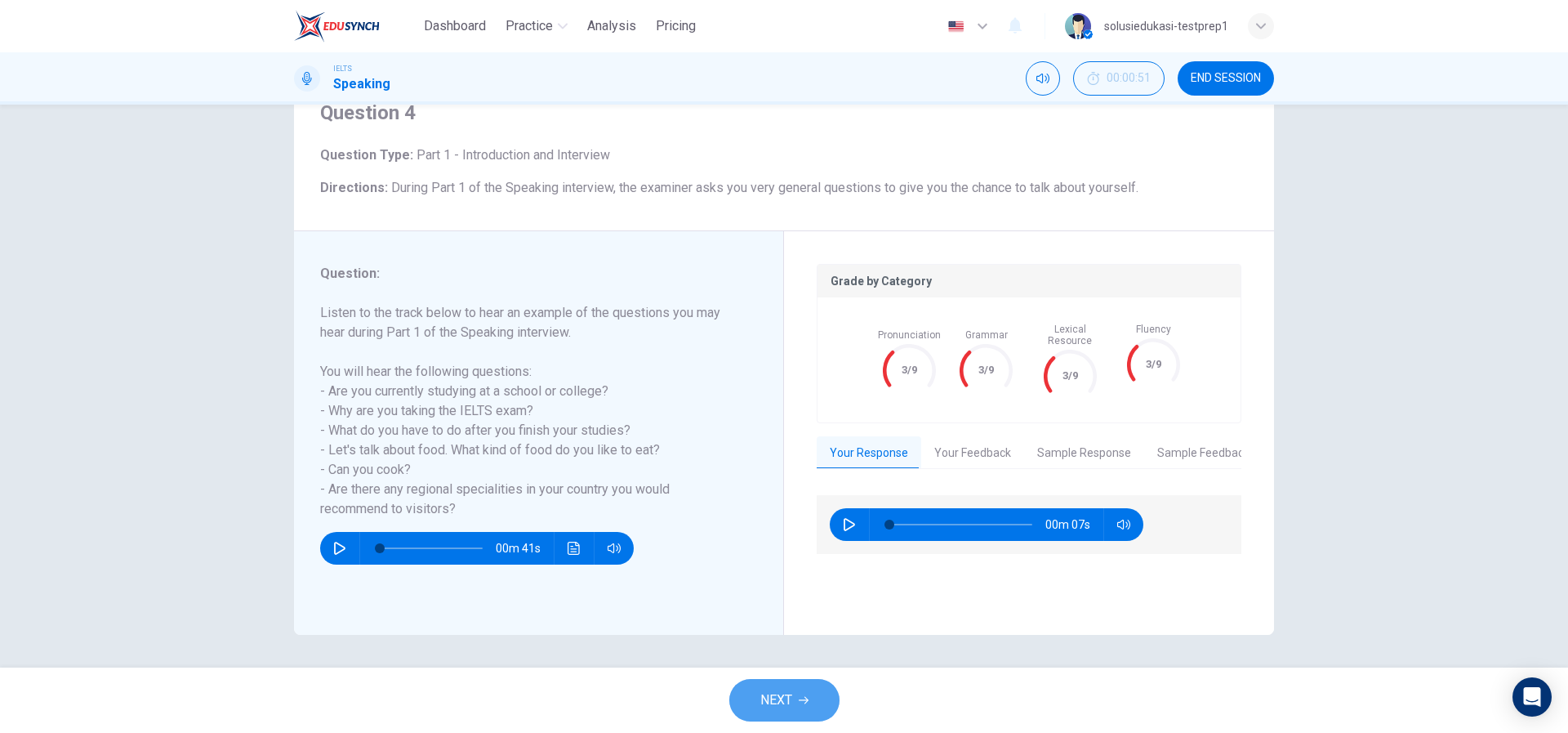
click at [795, 689] on button "NEXT" at bounding box center [784, 701] width 111 height 42
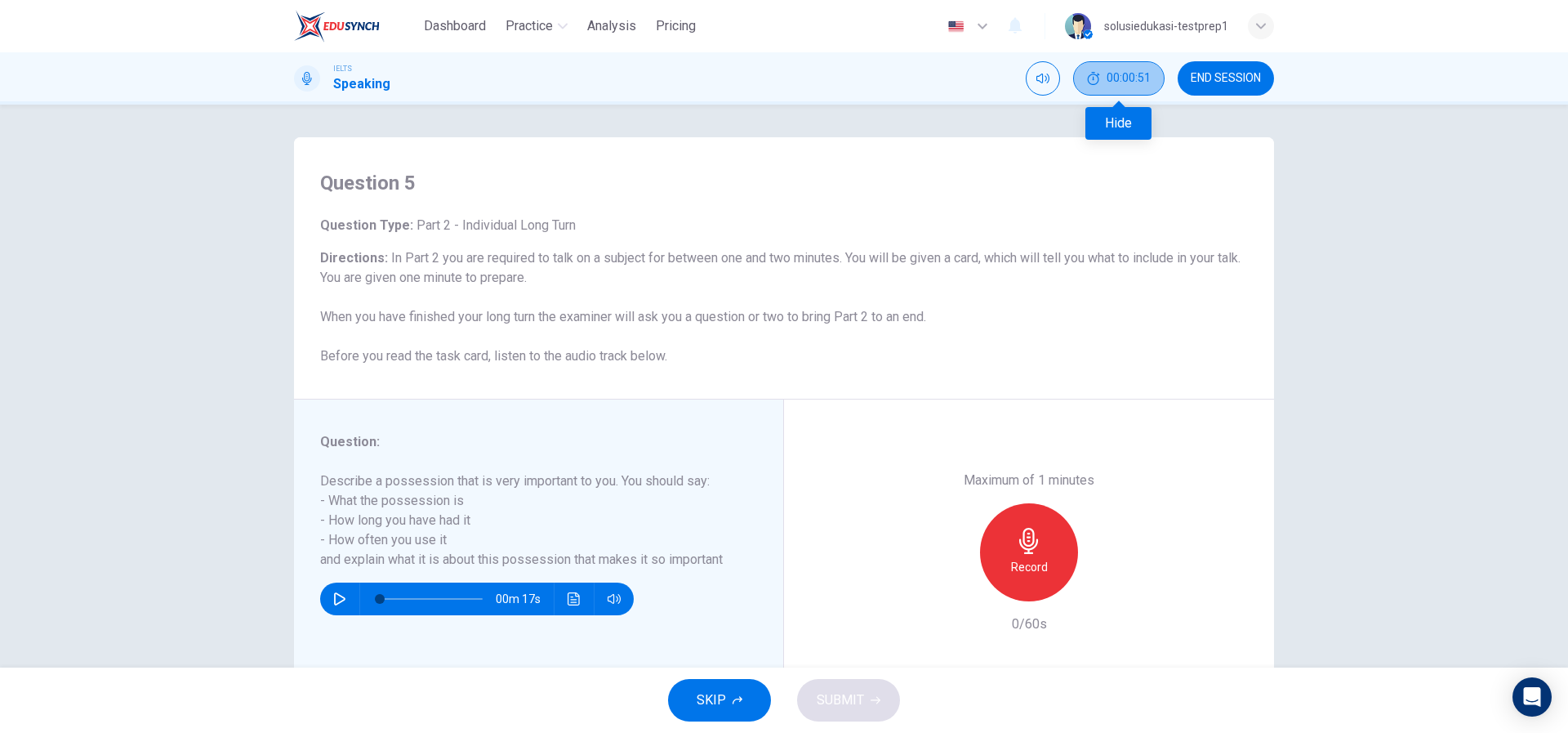
click at [1126, 82] on span "00:00:51" at bounding box center [1128, 78] width 44 height 13
click at [1148, 83] on icon "Show" at bounding box center [1148, 78] width 13 height 13
click at [1033, 556] on div "Record" at bounding box center [1029, 552] width 98 height 98
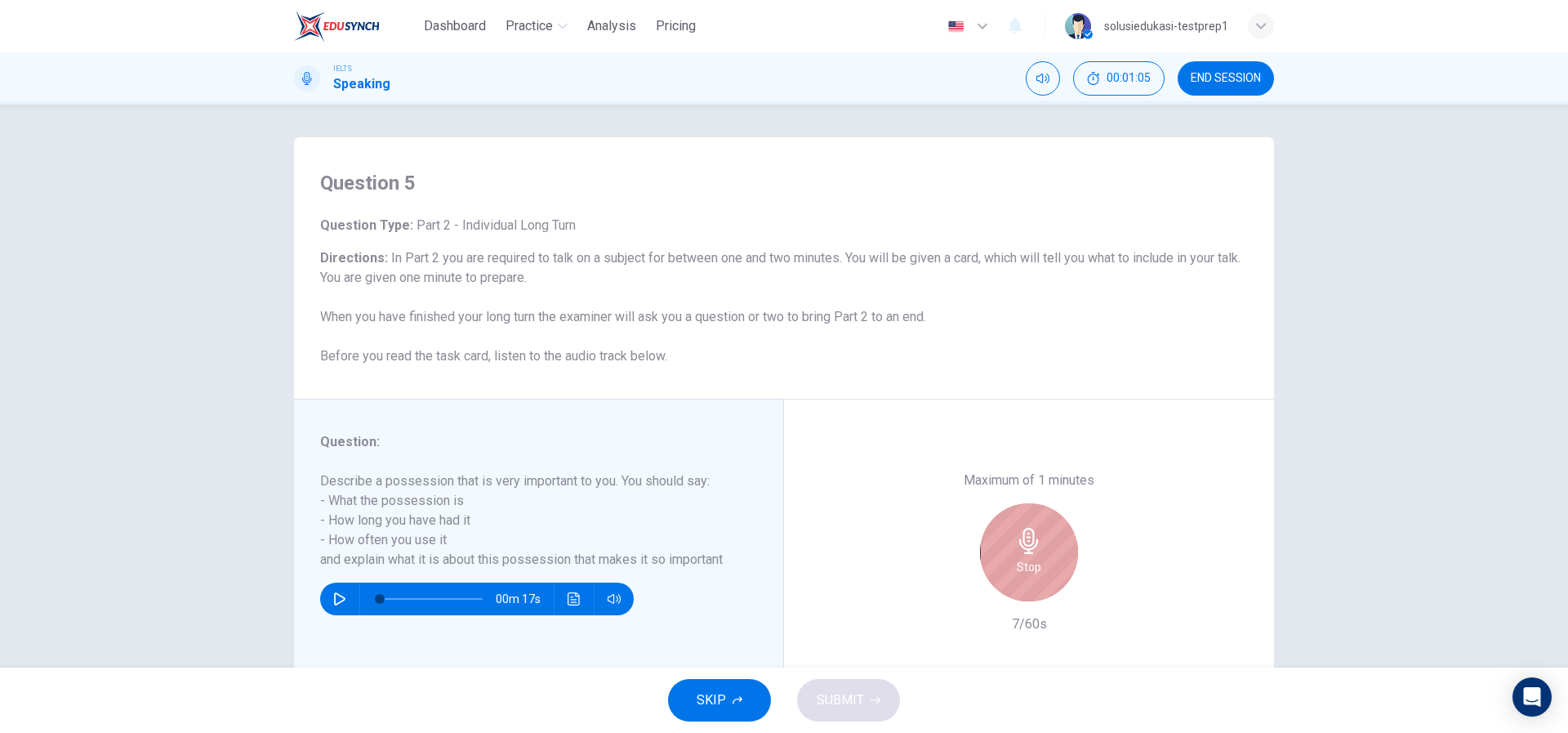
click at [1020, 555] on div "Stop" at bounding box center [1029, 552] width 98 height 98
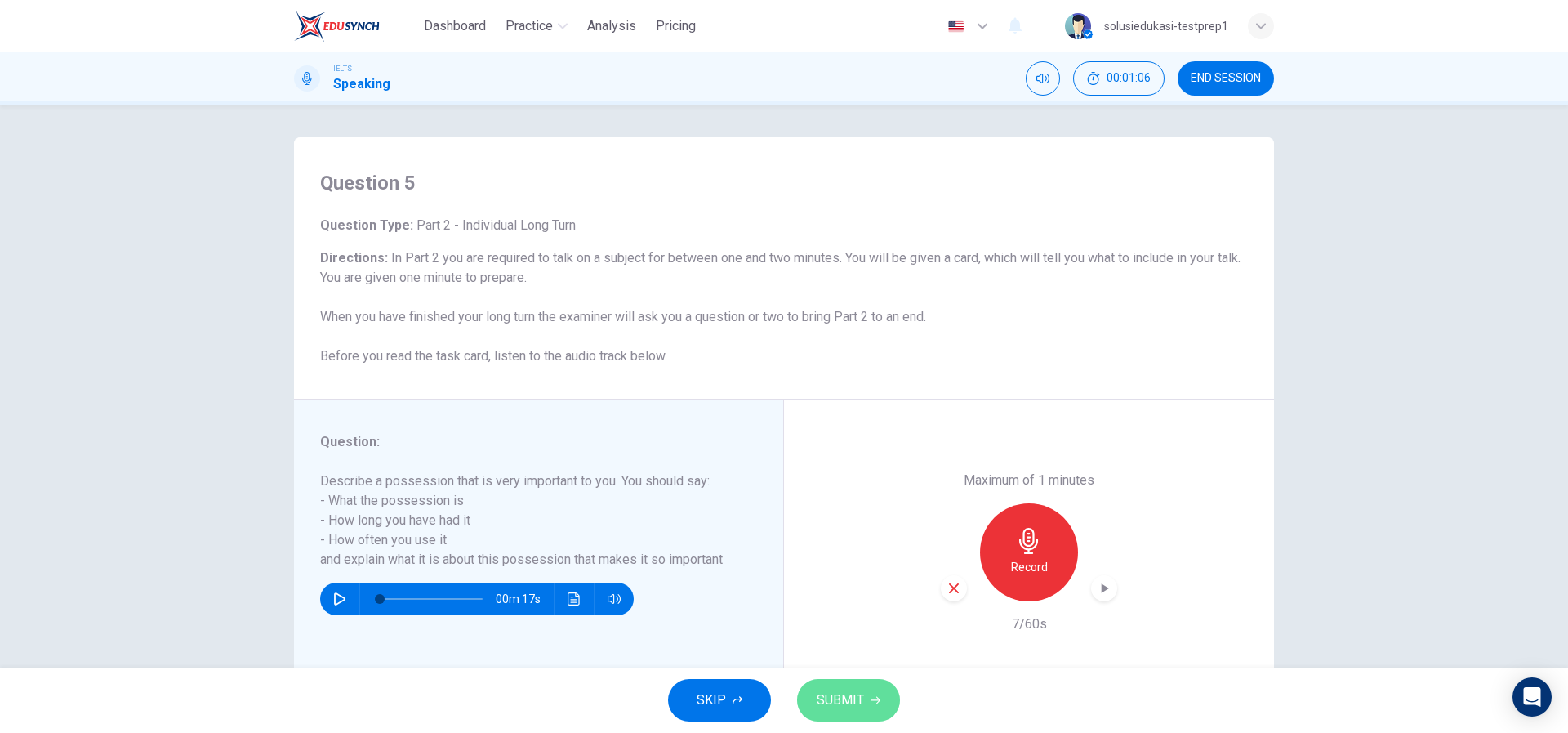
click at [863, 690] on span "SUBMIT" at bounding box center [841, 701] width 47 height 23
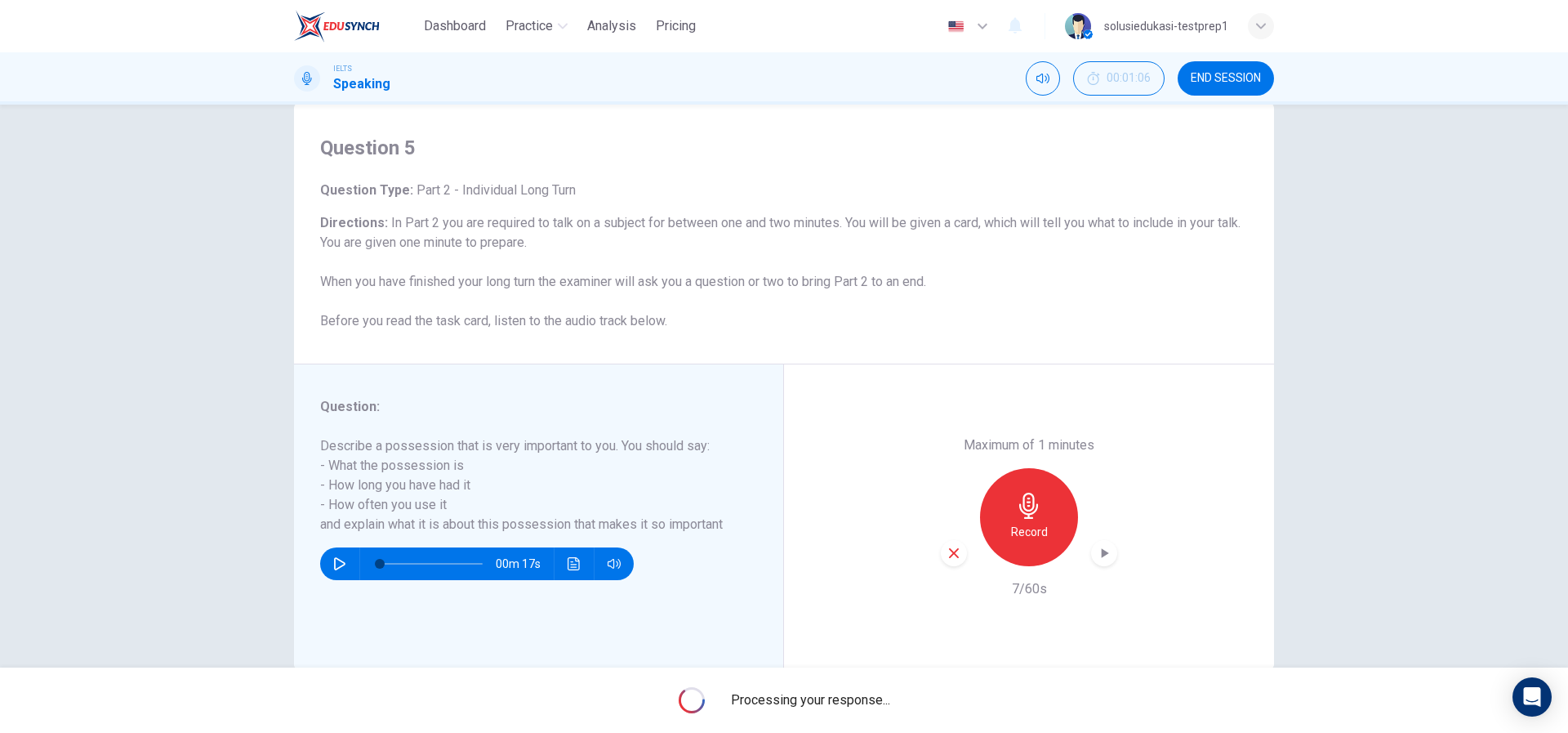
scroll to position [70, 0]
